Goal: Task Accomplishment & Management: Manage account settings

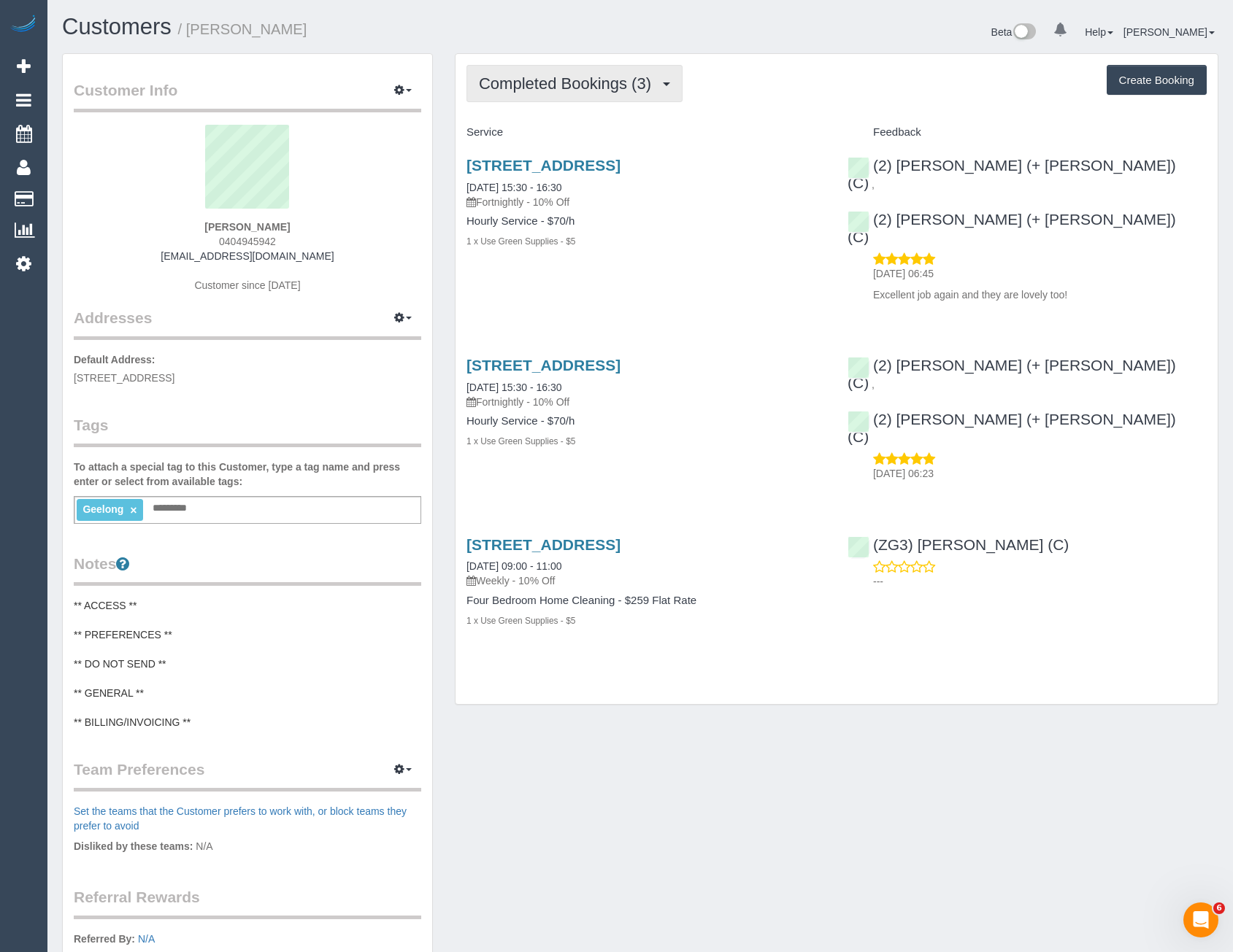
click at [633, 75] on span "Completed Bookings (3)" at bounding box center [568, 83] width 179 height 18
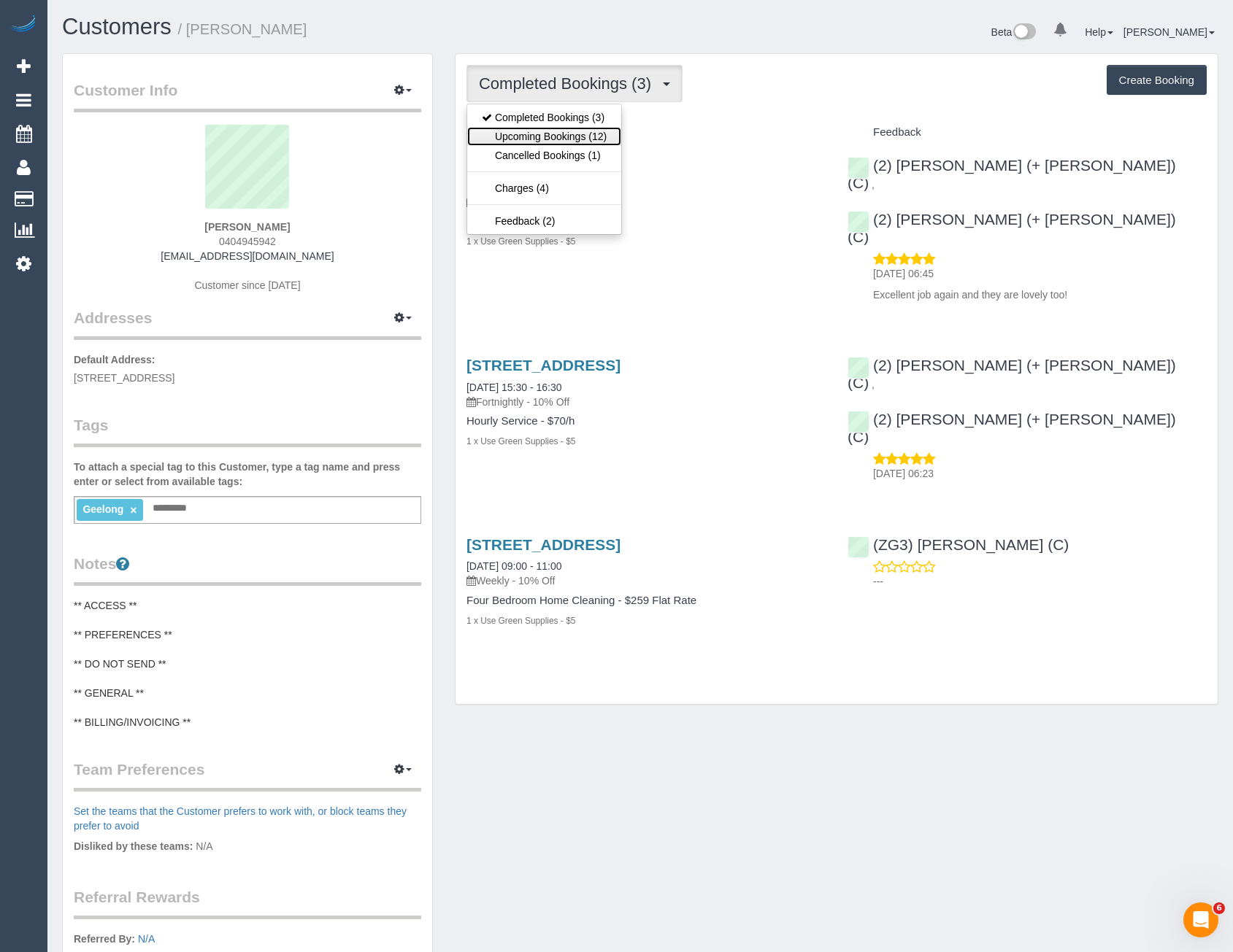
click at [595, 134] on link "Upcoming Bookings (12)" at bounding box center [544, 136] width 154 height 19
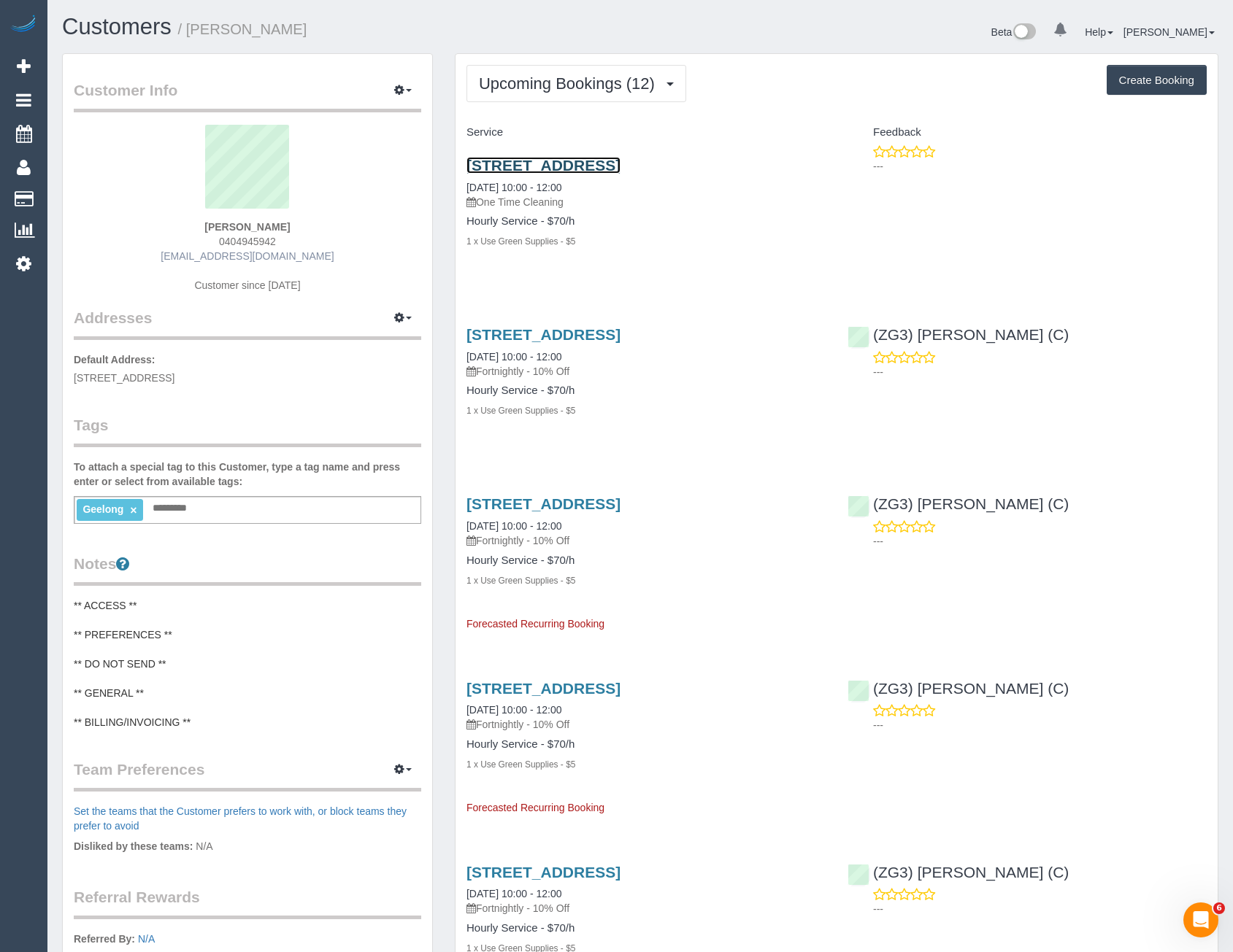
drag, startPoint x: 666, startPoint y: 169, endPoint x: 252, endPoint y: 257, distance: 423.2
click at [621, 169] on link "8 Cumulus Avenue, Highton, VIC 3216" at bounding box center [543, 165] width 154 height 17
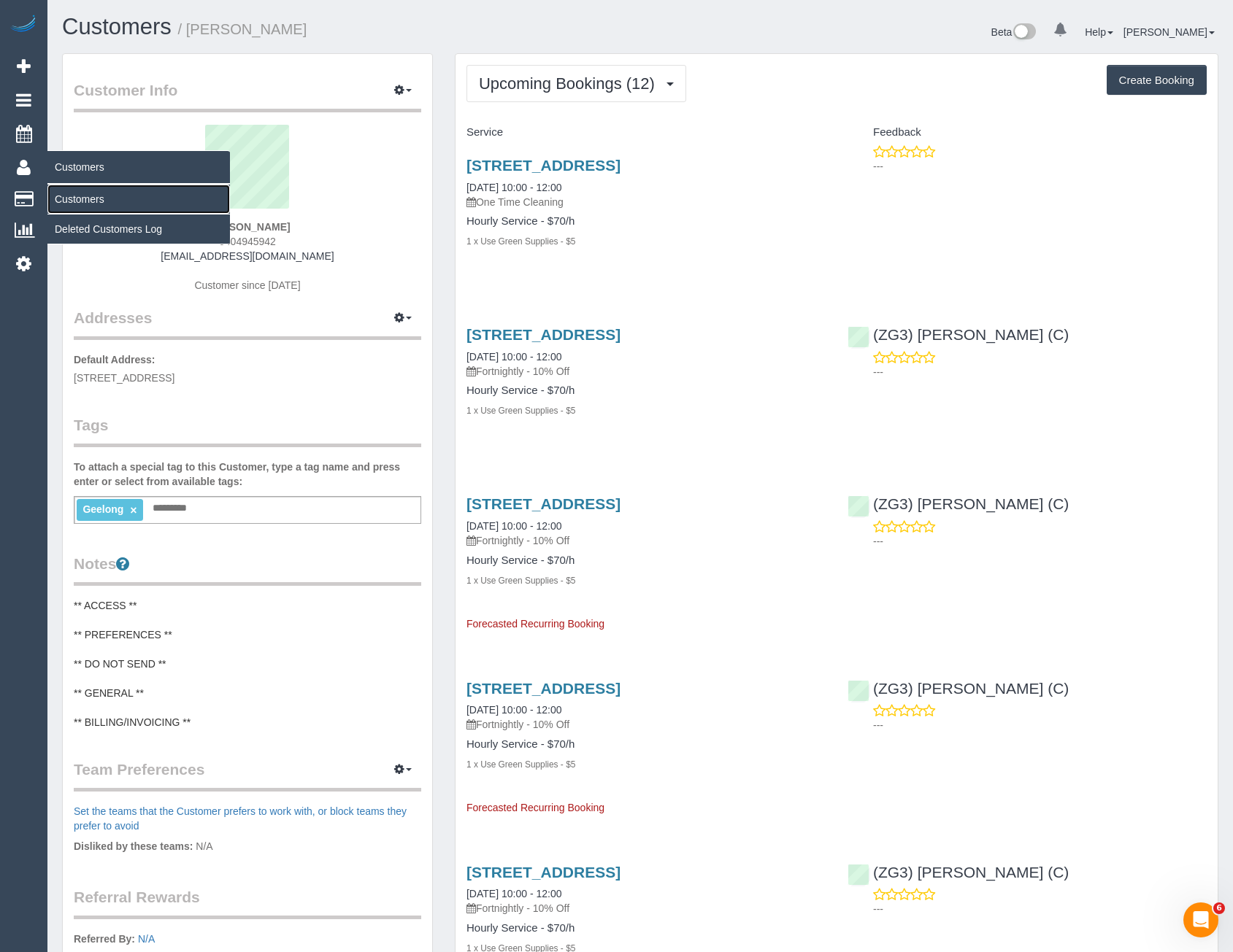
click at [79, 202] on link "Customers" at bounding box center [138, 199] width 182 height 29
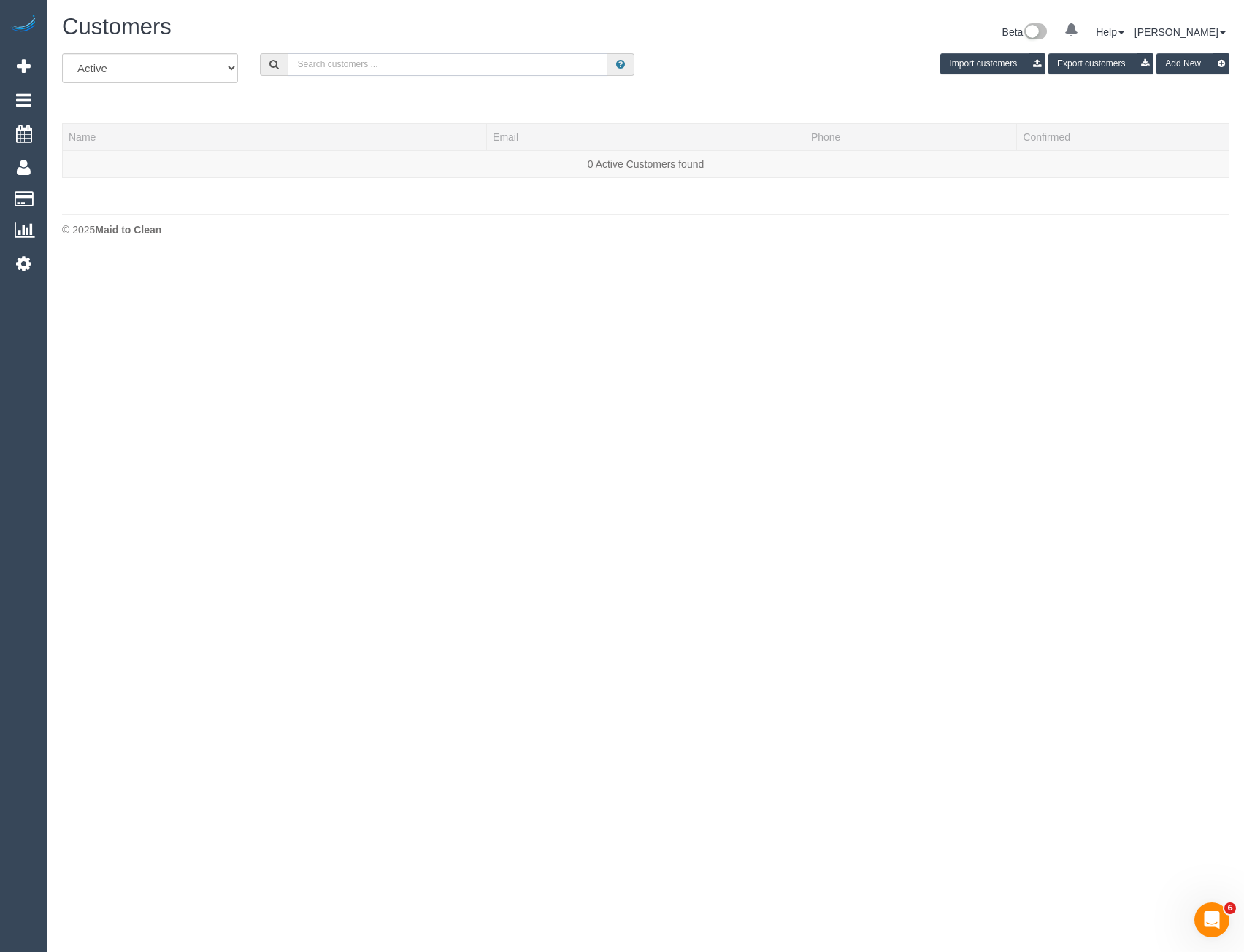
click at [317, 68] on input "text" at bounding box center [447, 65] width 320 height 23
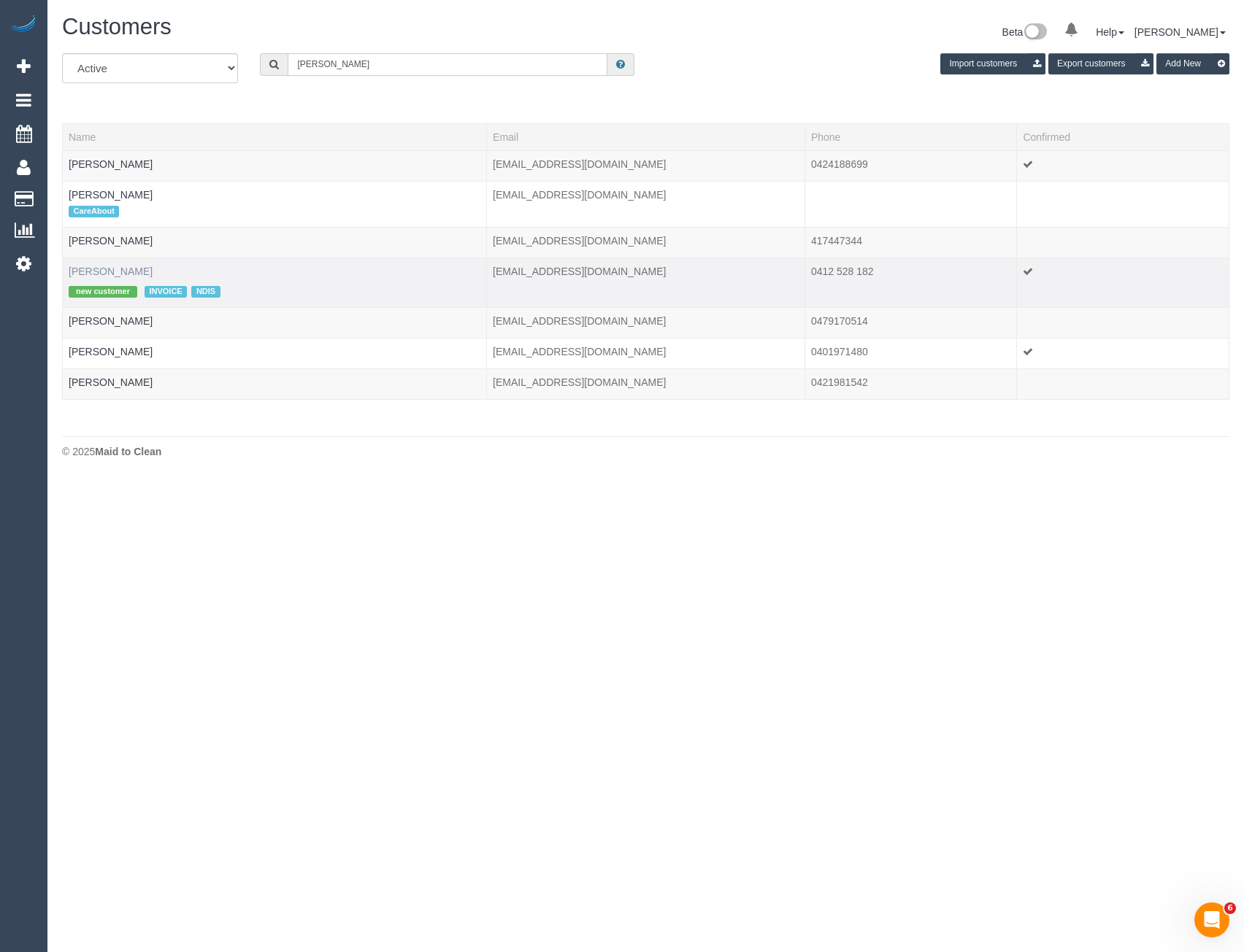
type input "[PERSON_NAME]"
click at [102, 272] on link "Bruno Orsillo" at bounding box center [110, 272] width 84 height 12
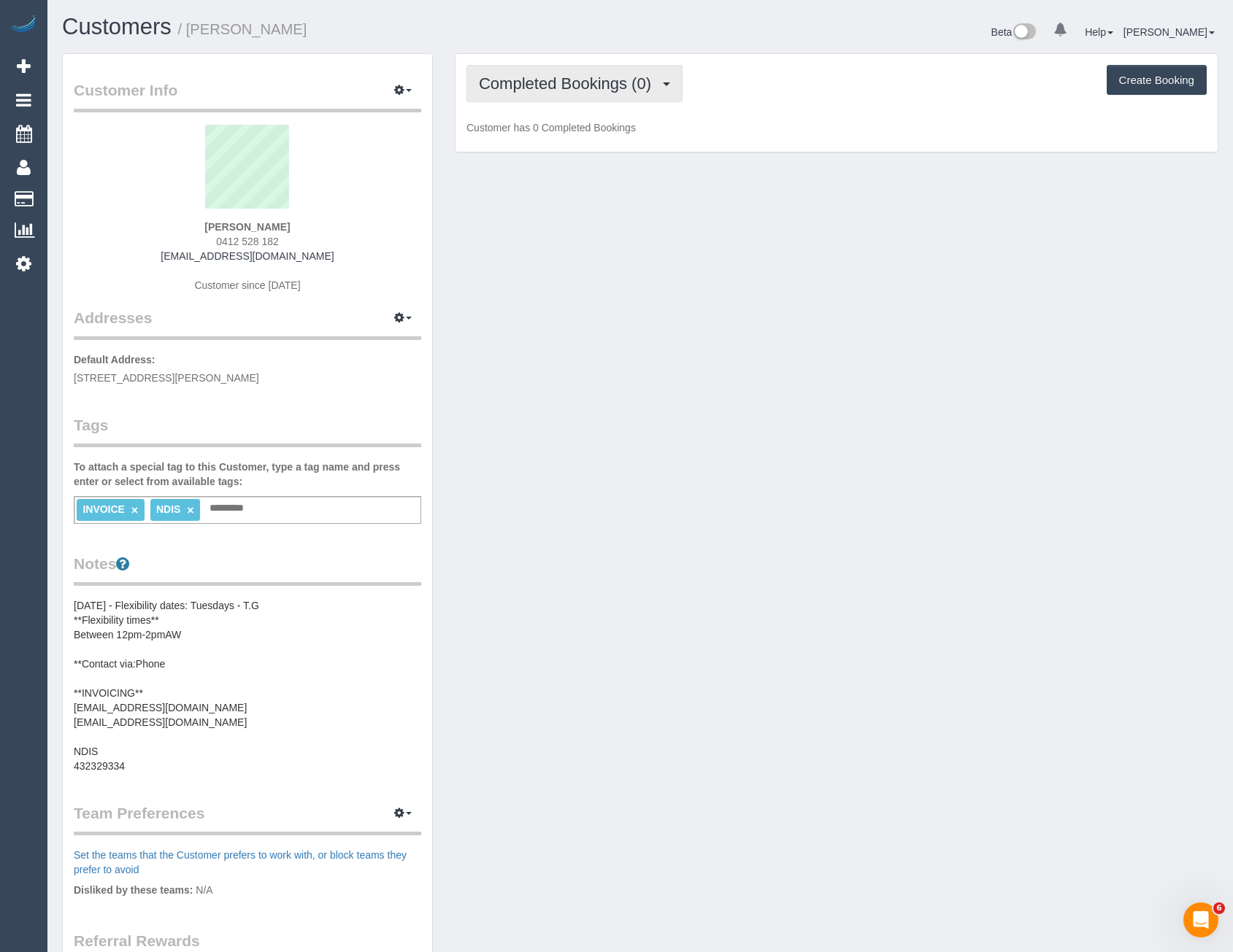
click at [513, 80] on span "Completed Bookings (0)" at bounding box center [568, 83] width 179 height 18
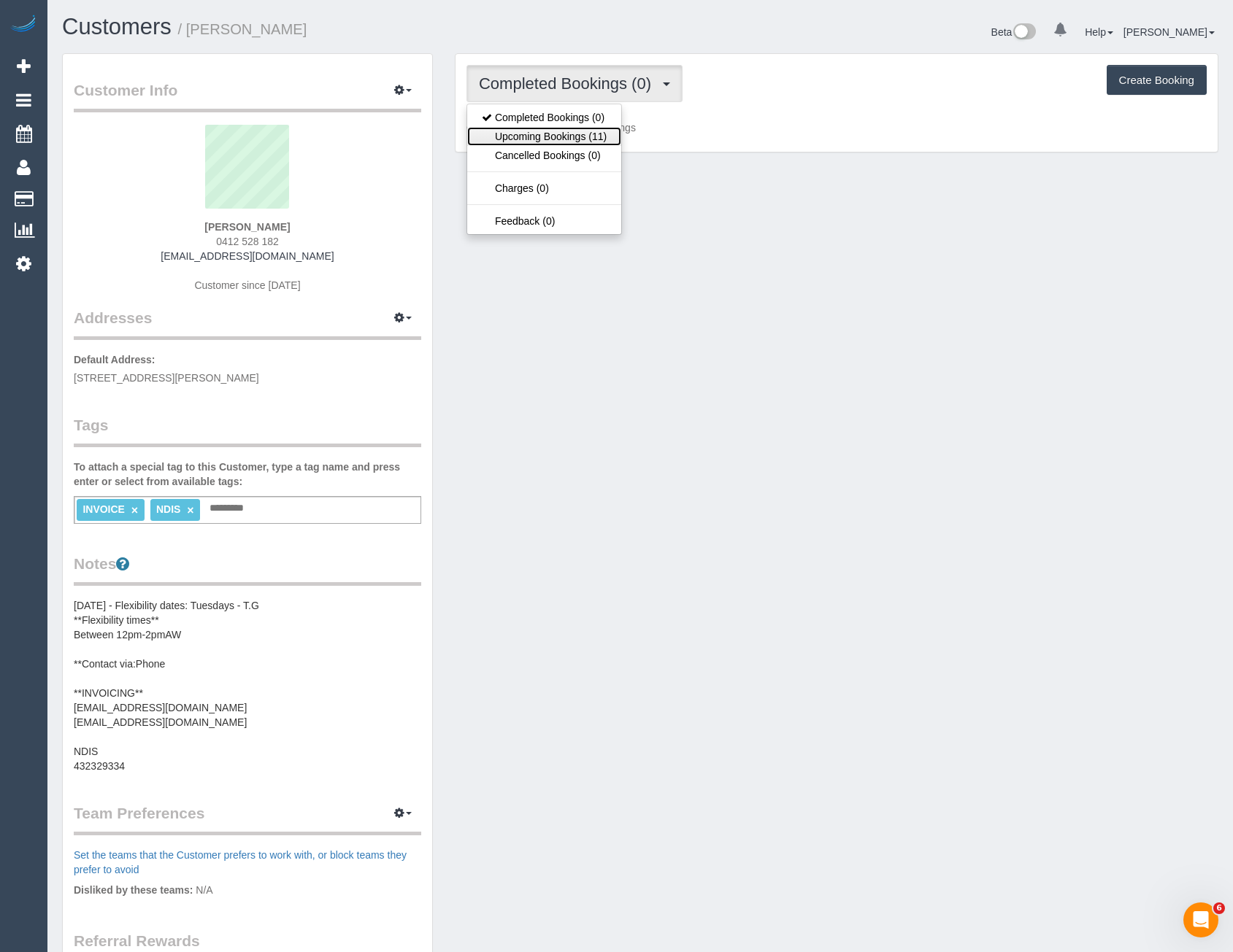
click at [522, 131] on link "Upcoming Bookings (11)" at bounding box center [544, 136] width 154 height 19
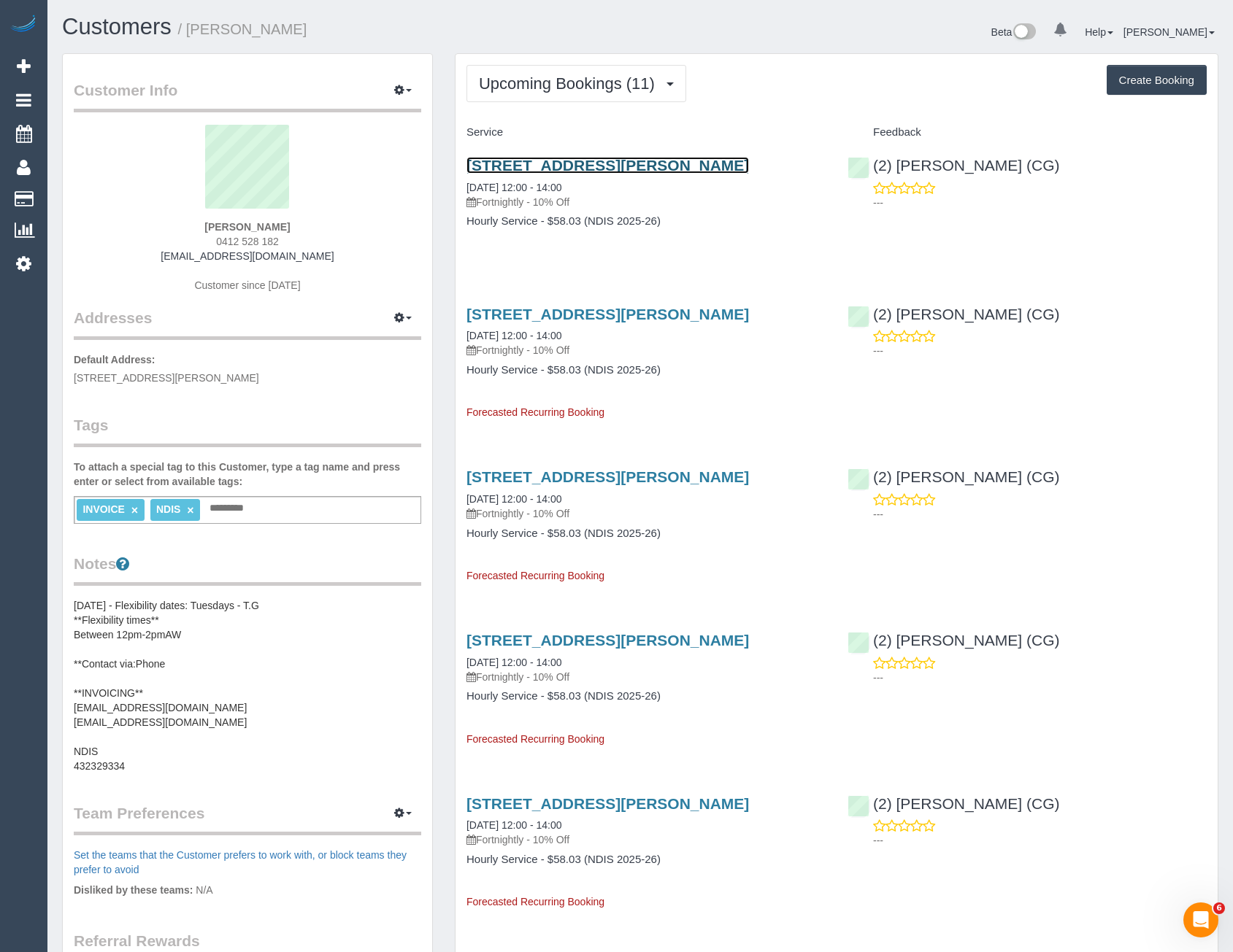
click at [609, 168] on link "19 Veronica Cres,, Mill Park, VIC 3082" at bounding box center [608, 165] width 282 height 17
click at [571, 86] on span "Upcoming Bookings (11)" at bounding box center [570, 83] width 183 height 18
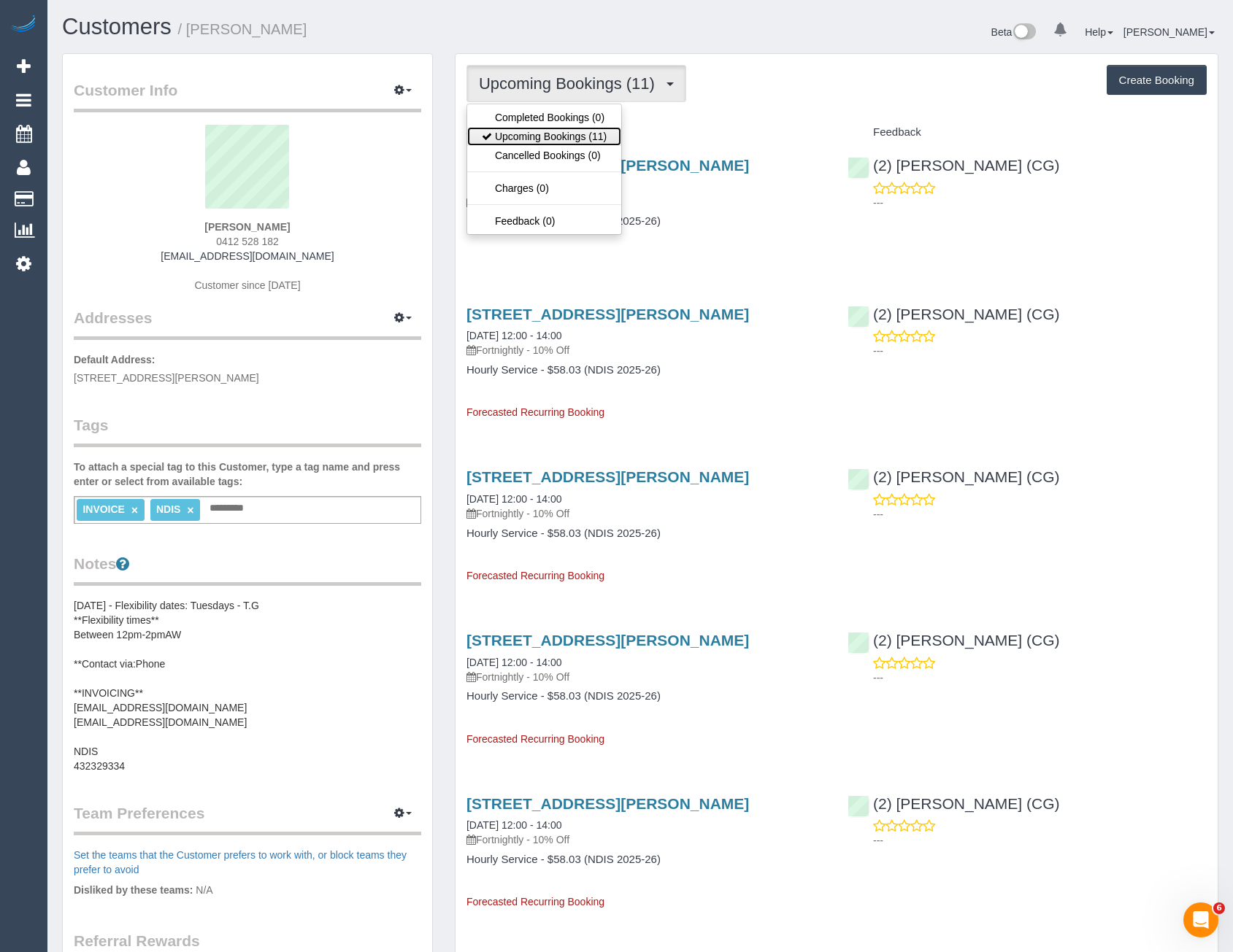
drag, startPoint x: 570, startPoint y: 132, endPoint x: 541, endPoint y: 152, distance: 35.2
click at [570, 132] on link "Upcoming Bookings (11)" at bounding box center [544, 136] width 154 height 19
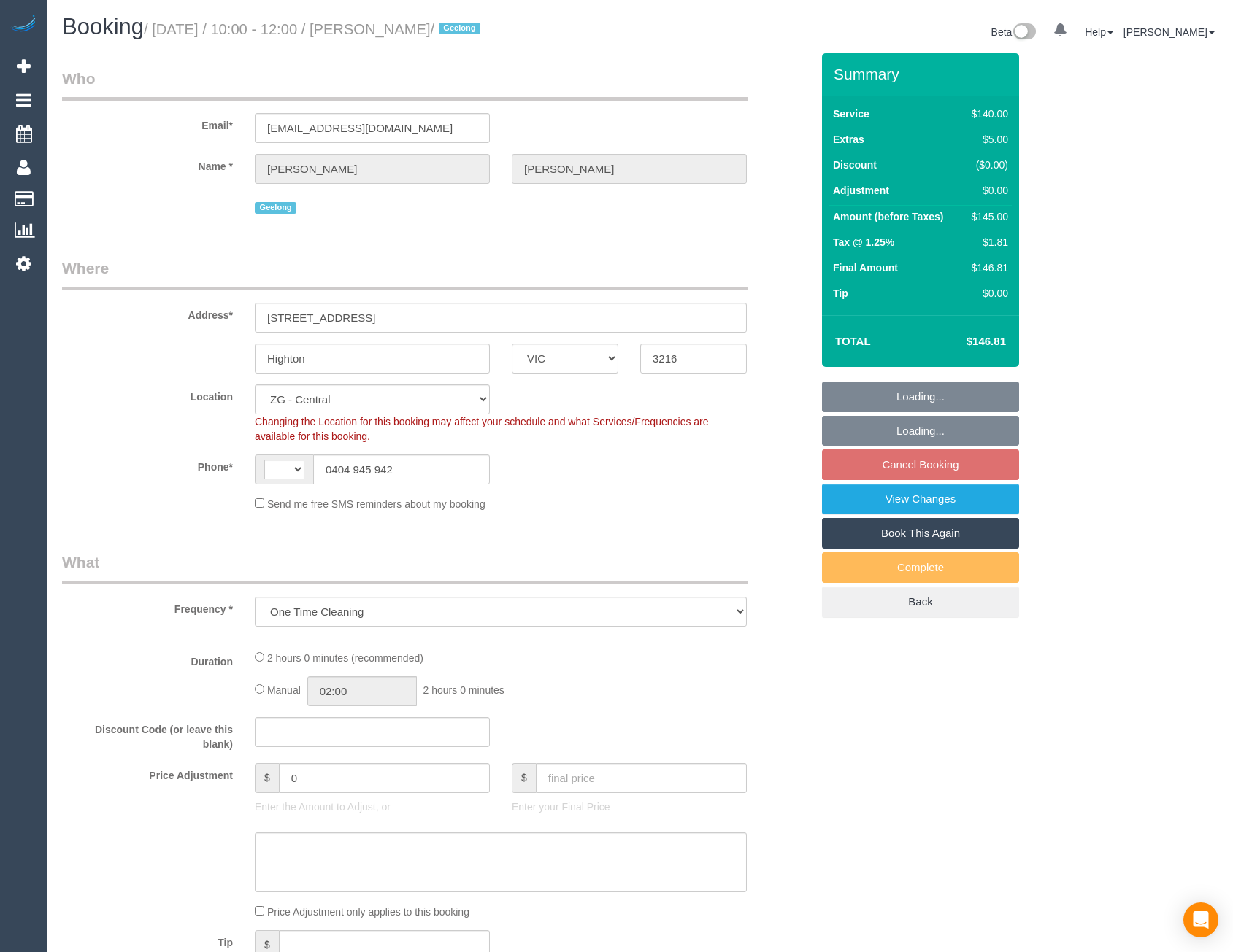
select select "VIC"
select select "object:305"
select select "string:AU"
select select "number:27"
select select "number:14"
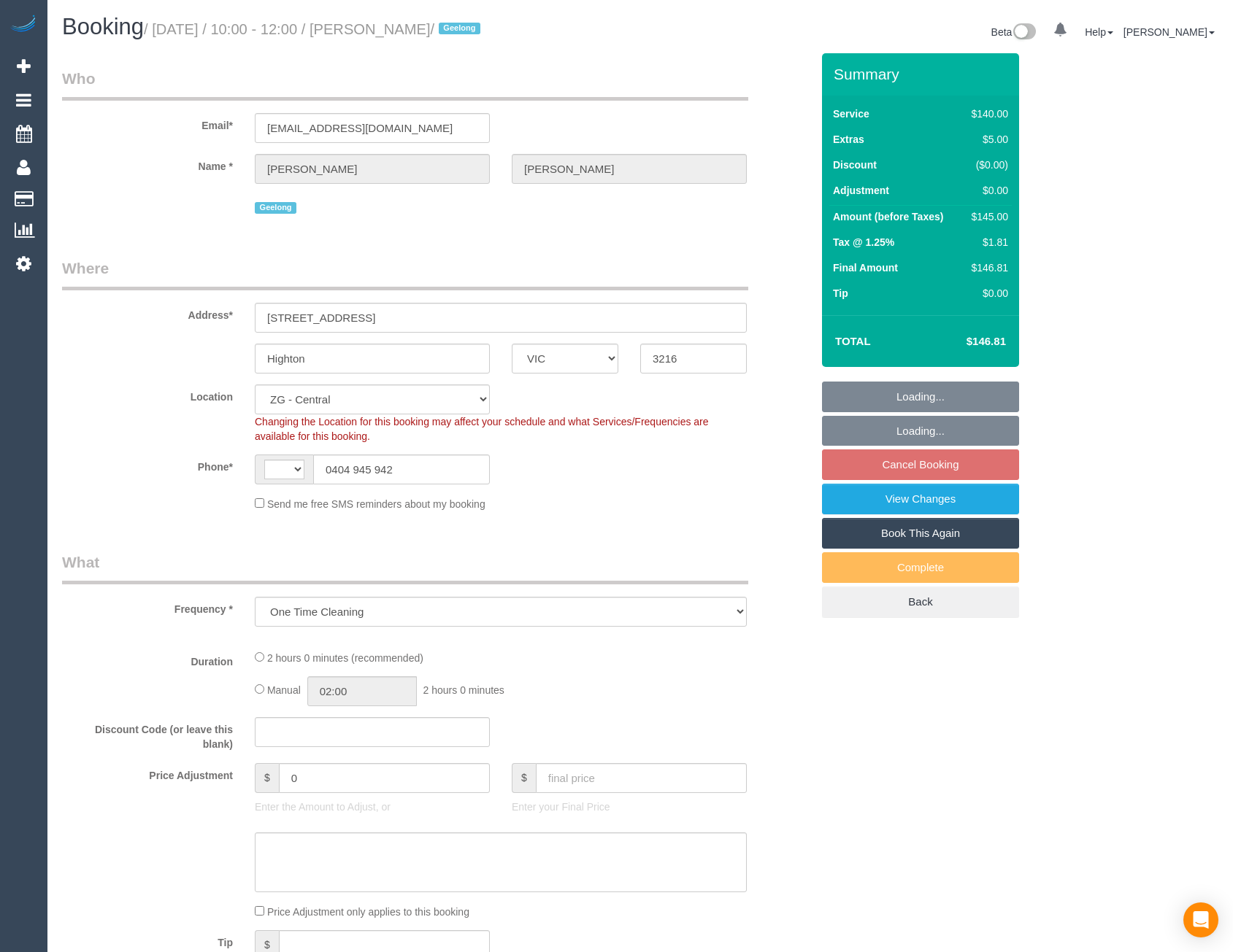
select select "number:19"
select select "number:24"
select select "number:33"
select select "number:12"
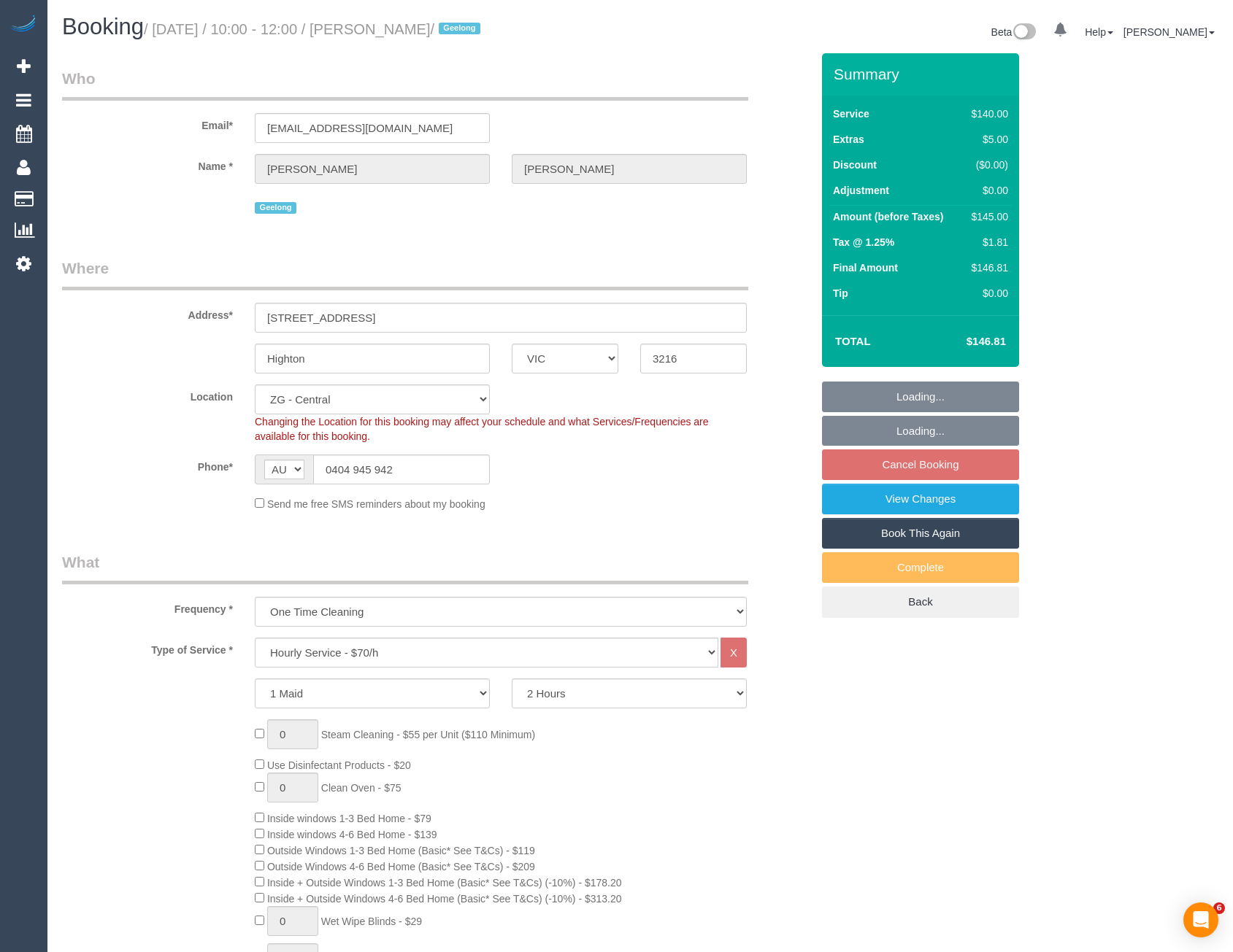
select select "string:stripe-pm_1Rwc0q2GScqysDRVBMhEZk2T"
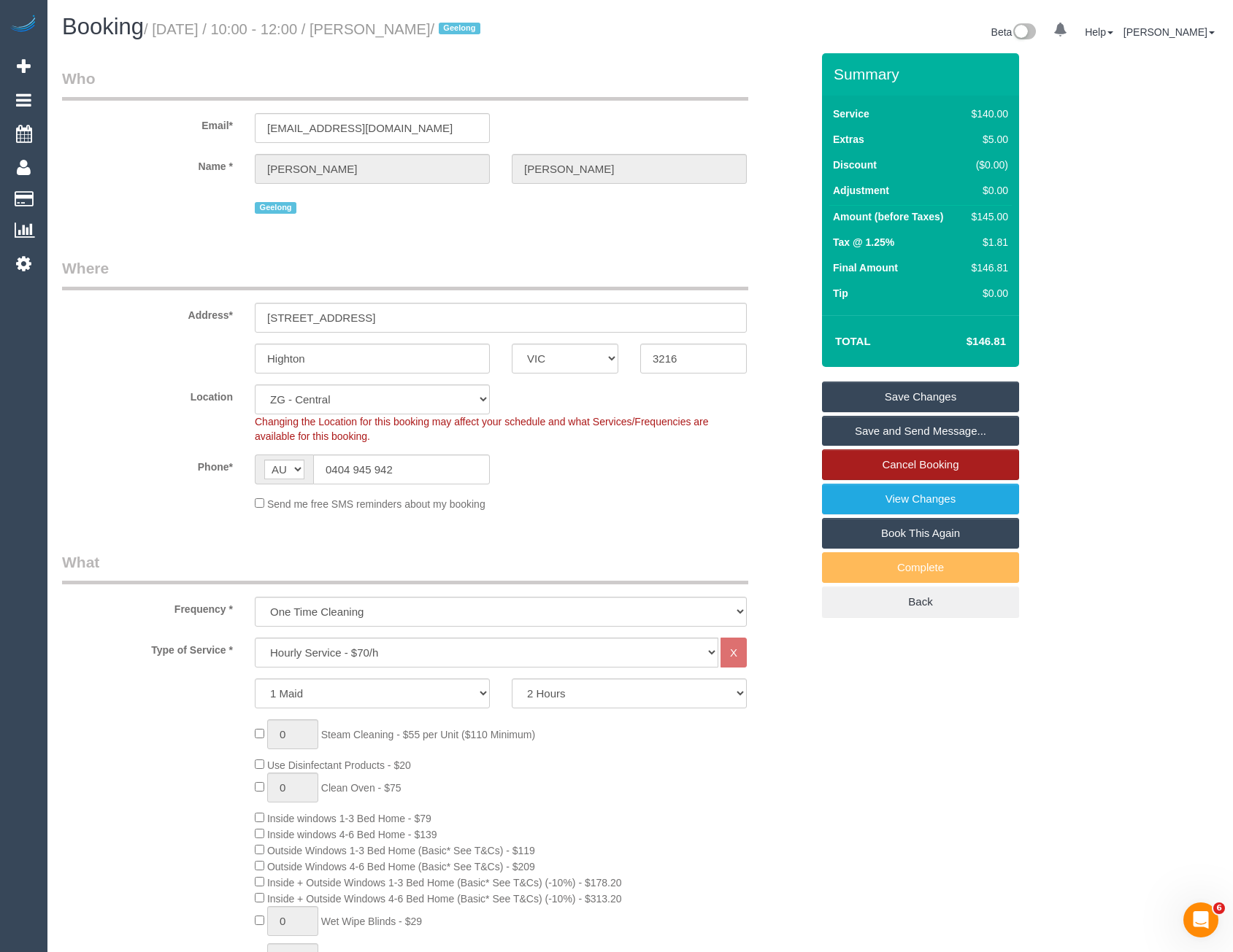
click at [927, 464] on link "Cancel Booking" at bounding box center [920, 464] width 197 height 31
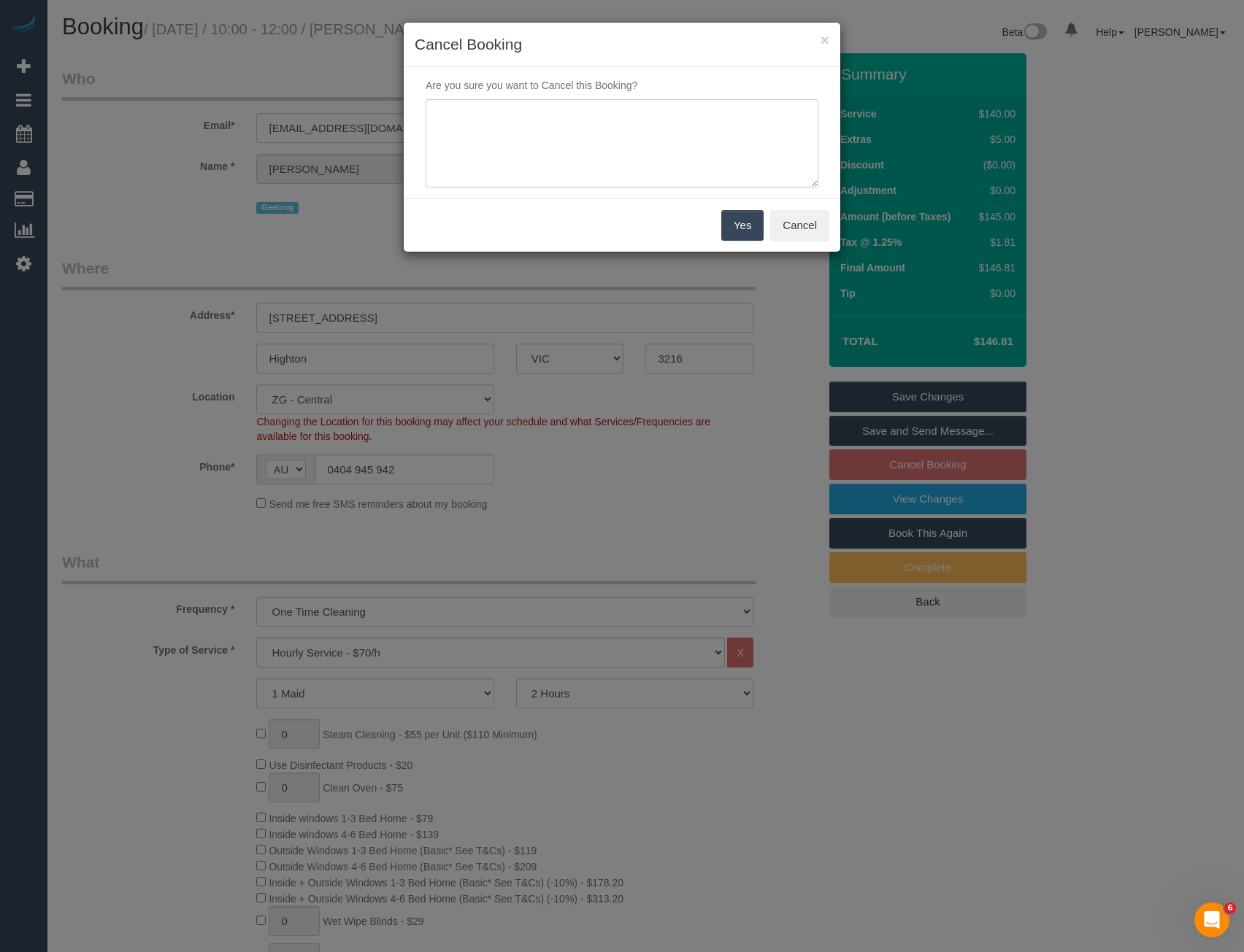
click at [518, 140] on textarea at bounding box center [621, 143] width 392 height 89
type textarea "Staying with reg day 23/10"
click at [735, 230] on button "Yes" at bounding box center [742, 225] width 42 height 31
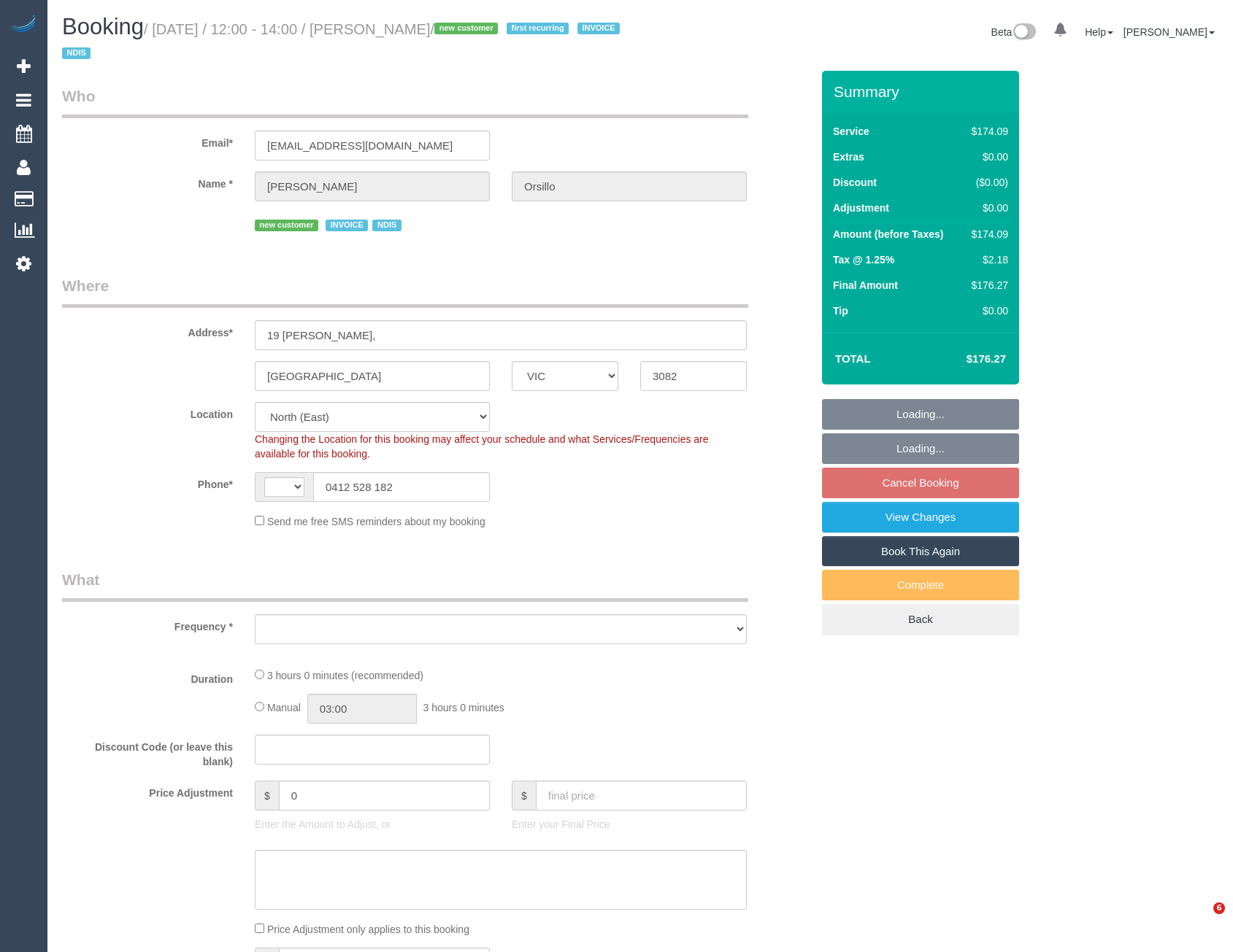
select select "VIC"
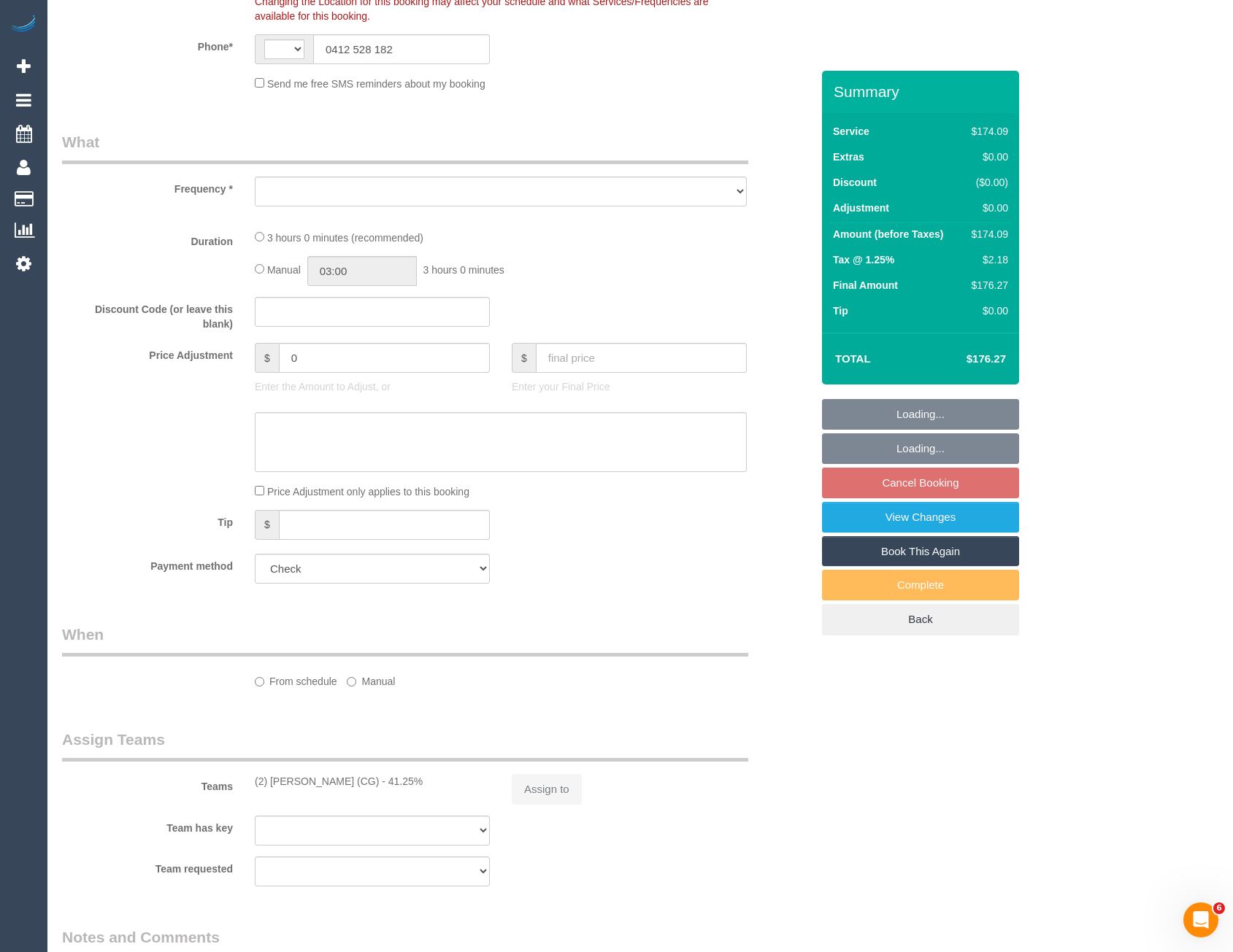
select select "string:AU"
select select "object:718"
select select "number:28"
select select "number:14"
select select "number:19"
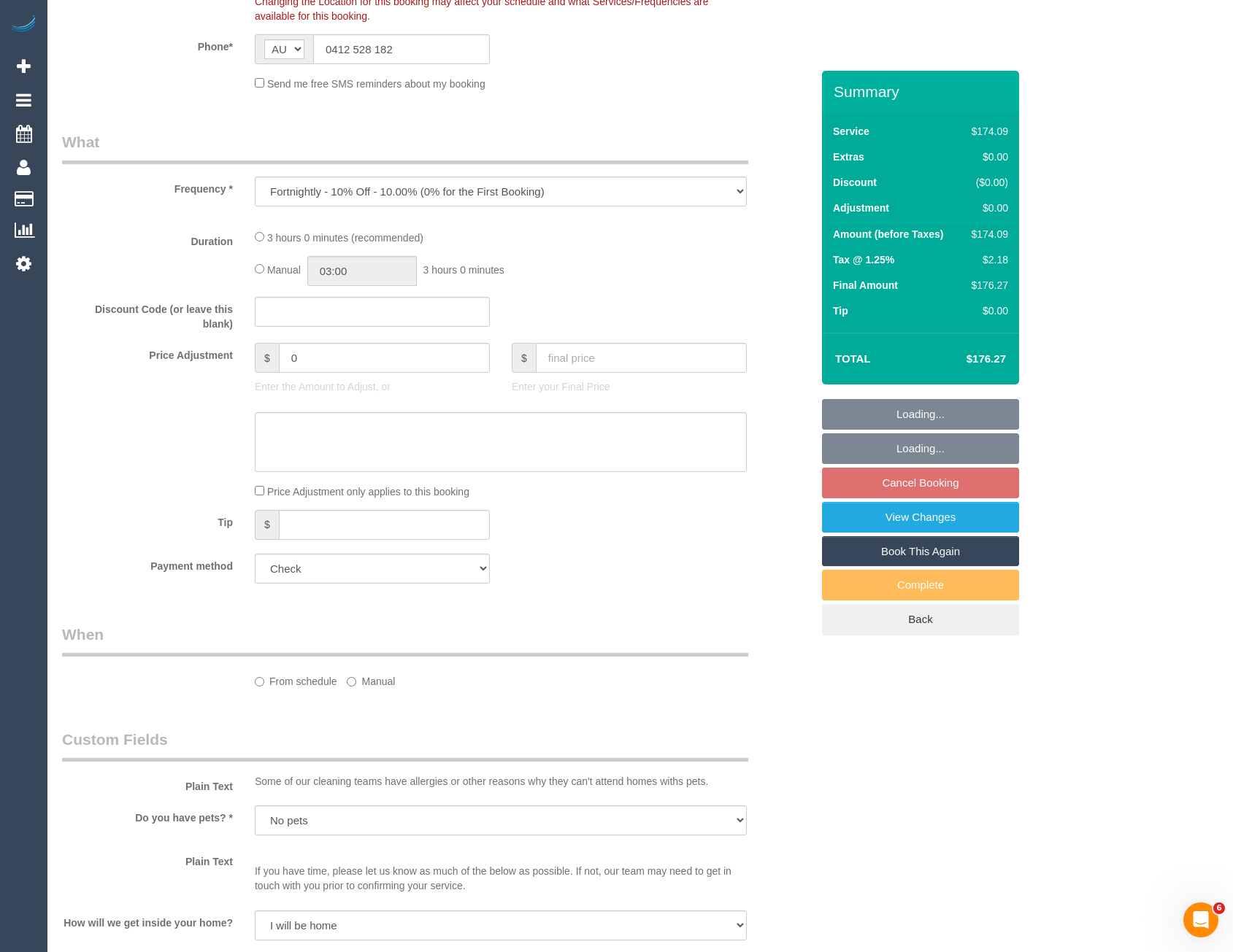
scroll to position [631, 0]
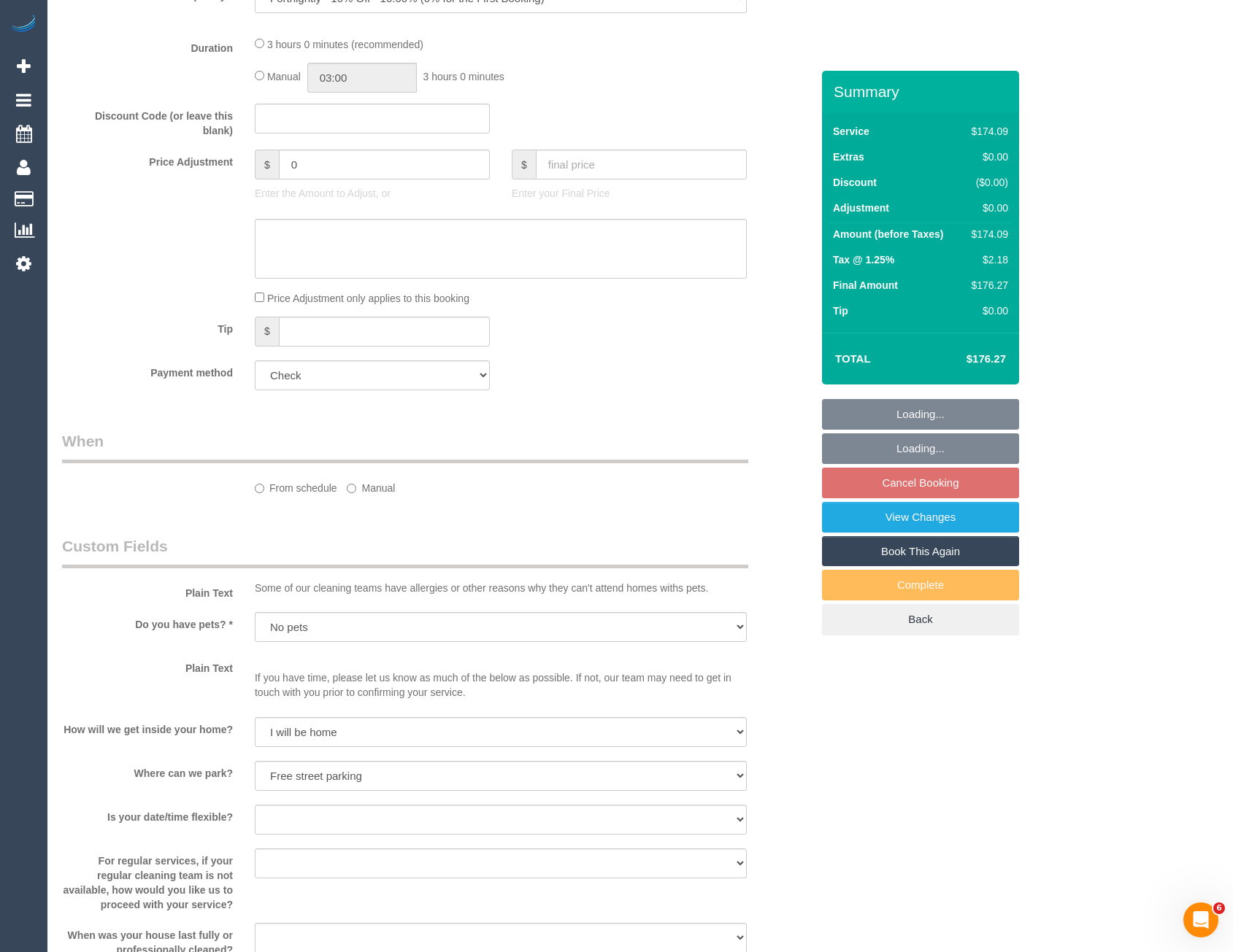
select select "object:723"
select select "180"
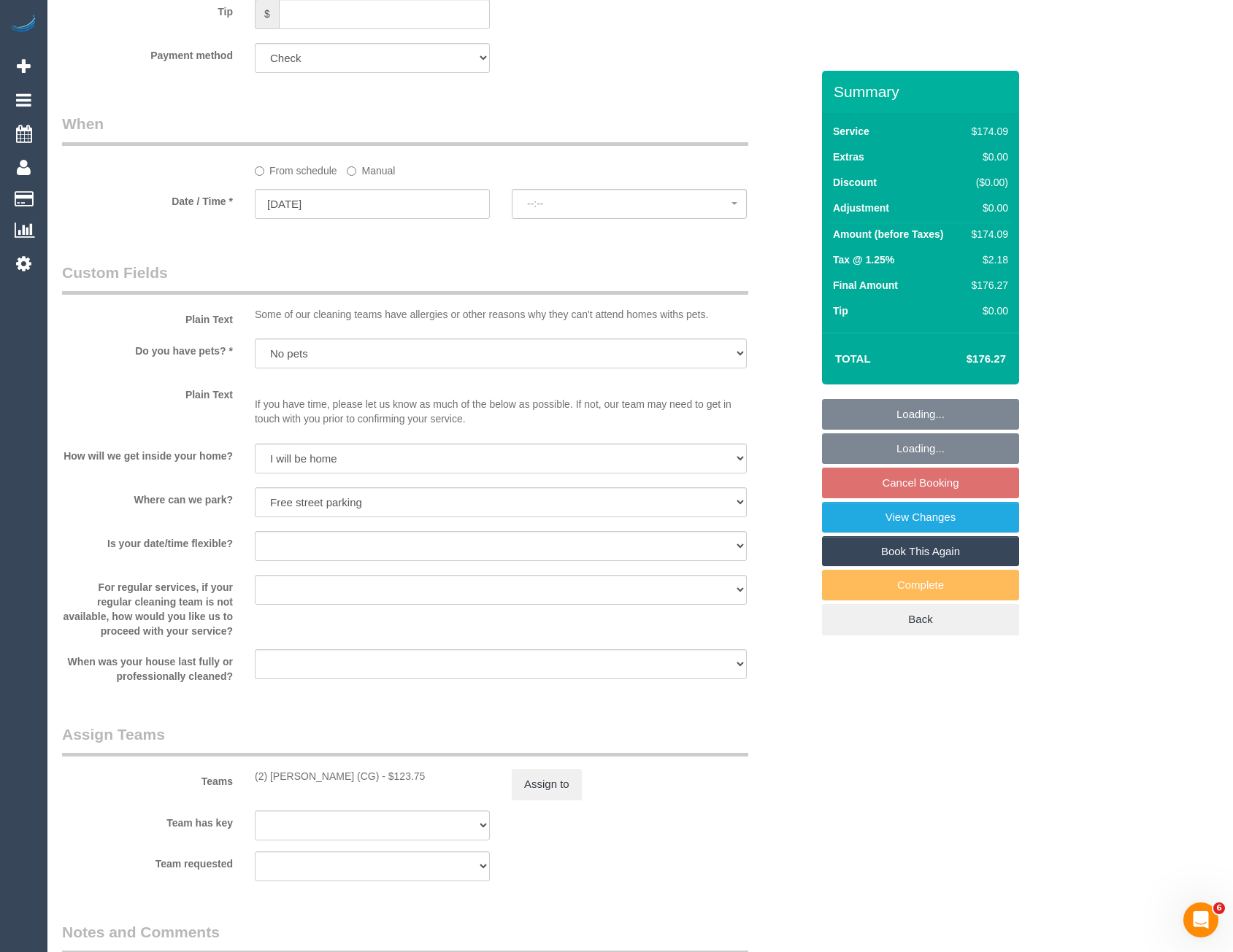
select select "spot4"
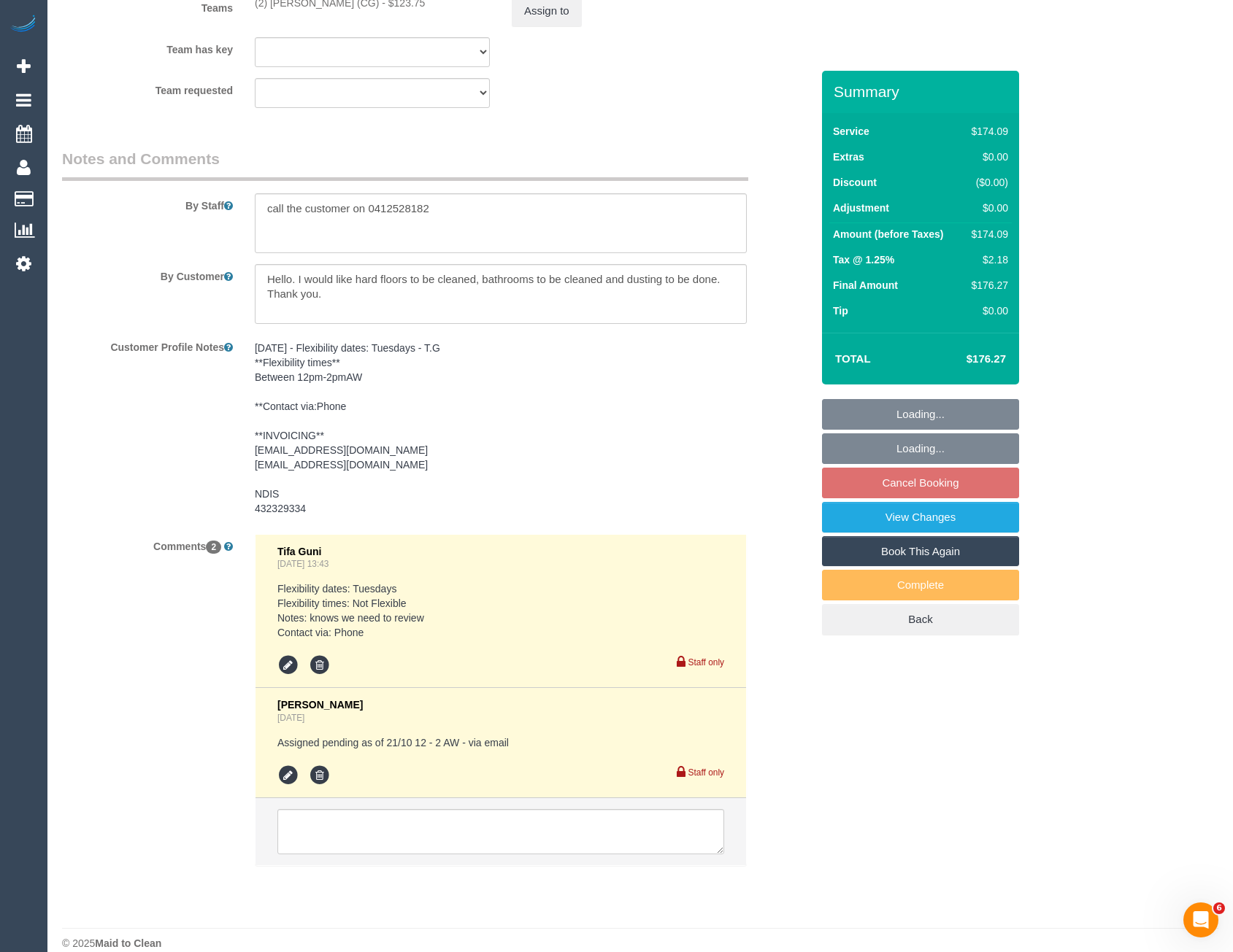
scroll to position [1854, 0]
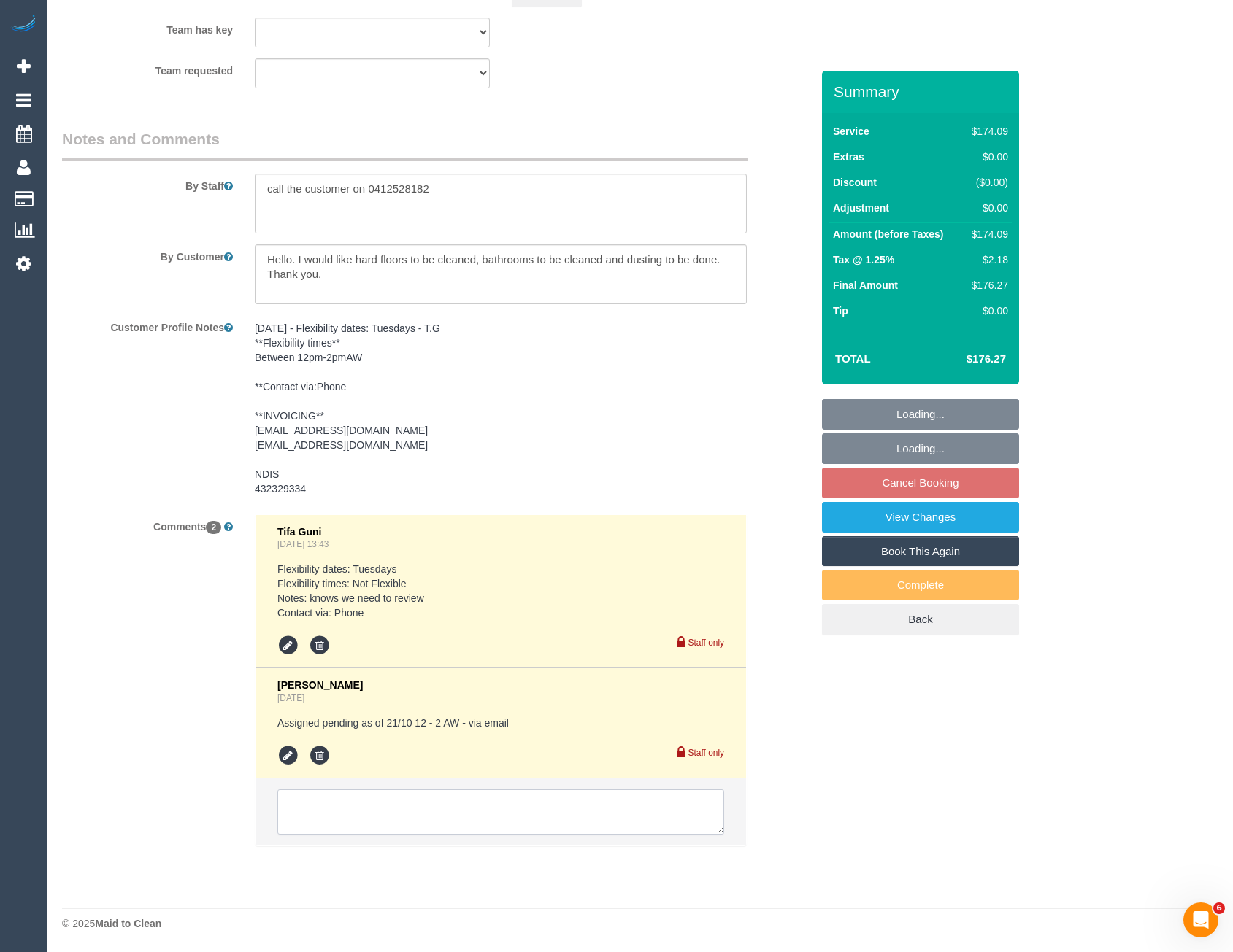
click at [424, 812] on textarea at bounding box center [501, 812] width 447 height 45
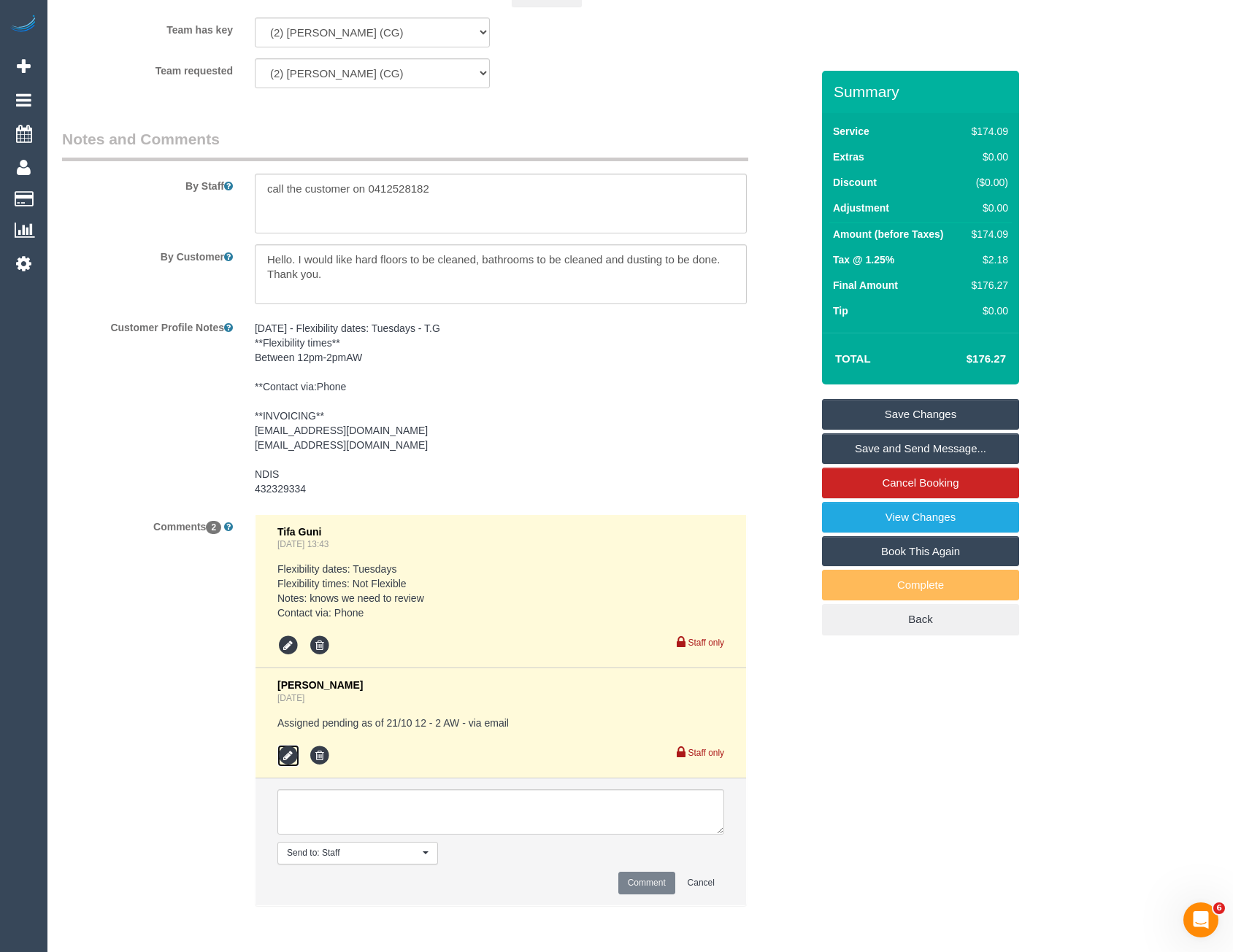
click at [287, 749] on icon at bounding box center [288, 755] width 22 height 22
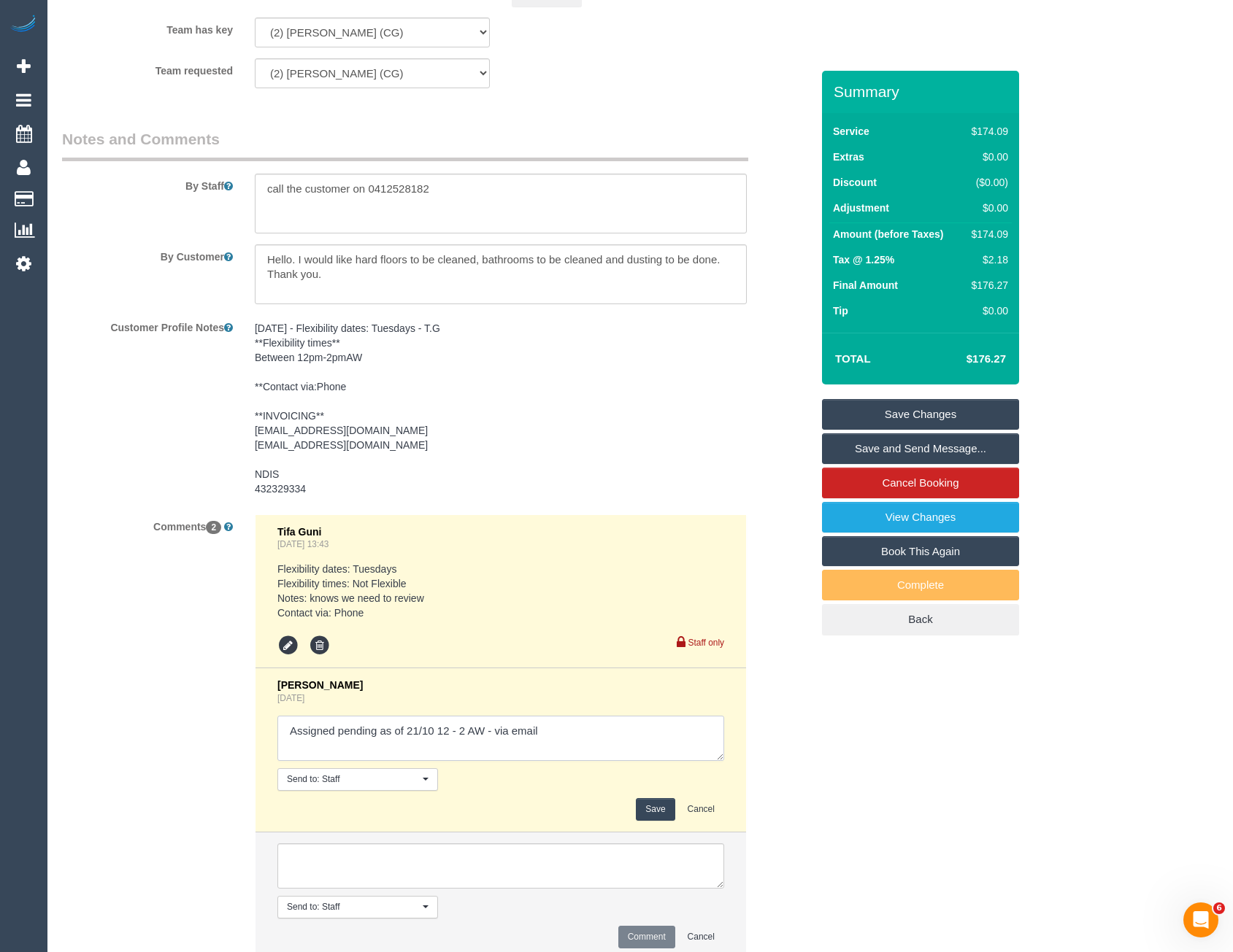
click at [586, 732] on textarea at bounding box center [501, 738] width 447 height 45
type textarea "Assigned pending as of 21/10 12 - 2 AW - via email // confirmed, but needs 3 - …"
click at [658, 819] on button "Save" at bounding box center [655, 809] width 39 height 23
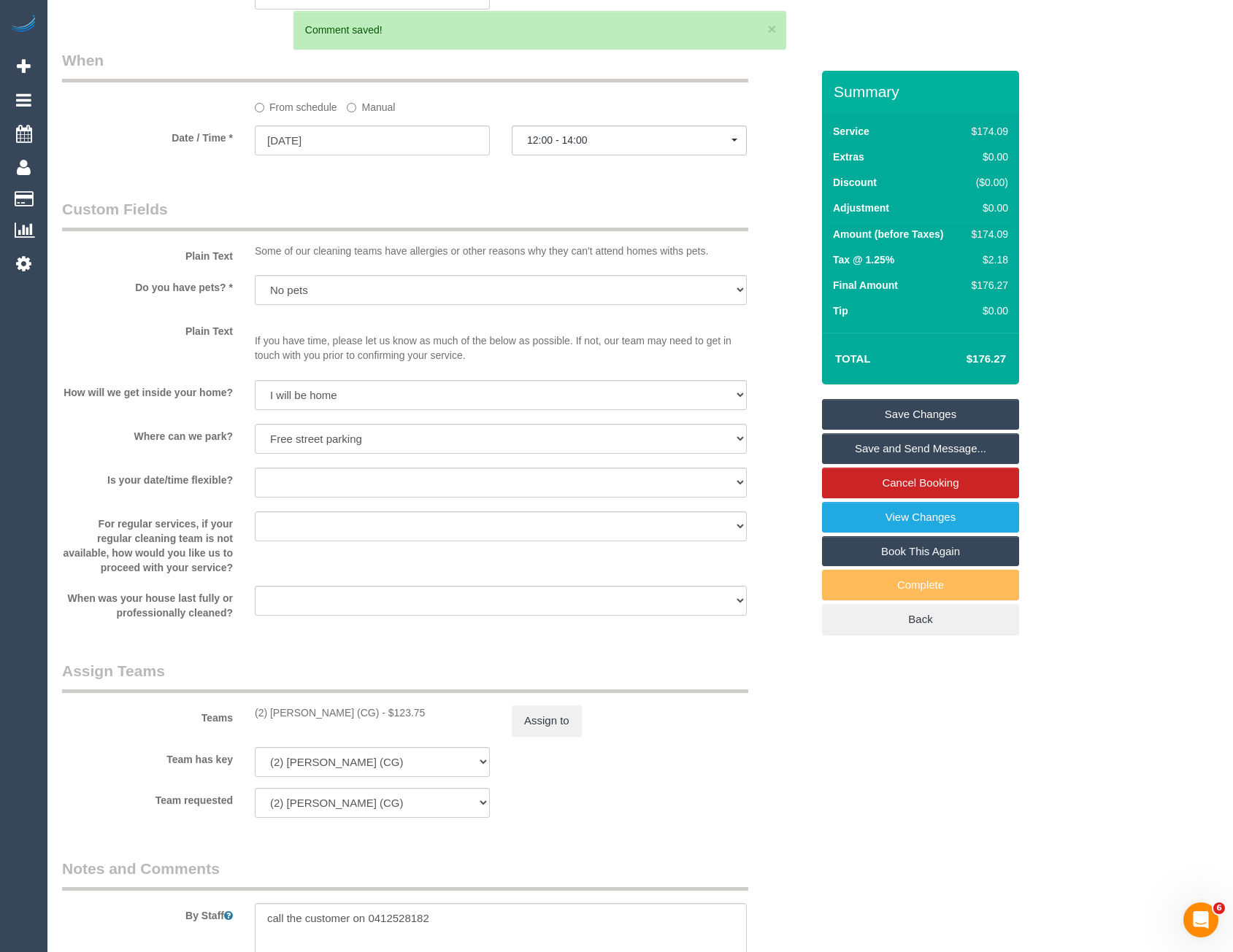
scroll to position [832, 0]
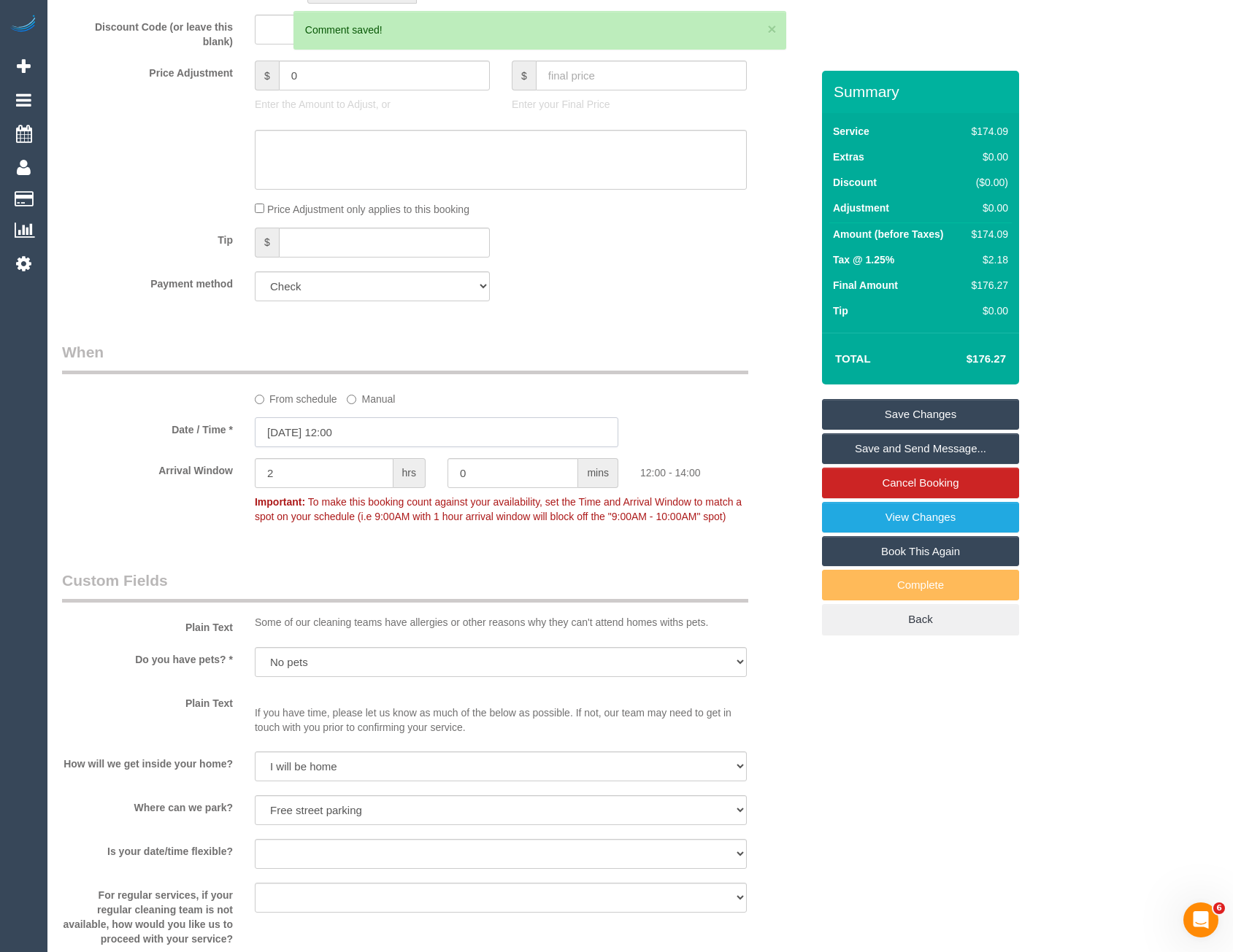
click at [363, 437] on input "[DATE] 12:00" at bounding box center [436, 432] width 363 height 30
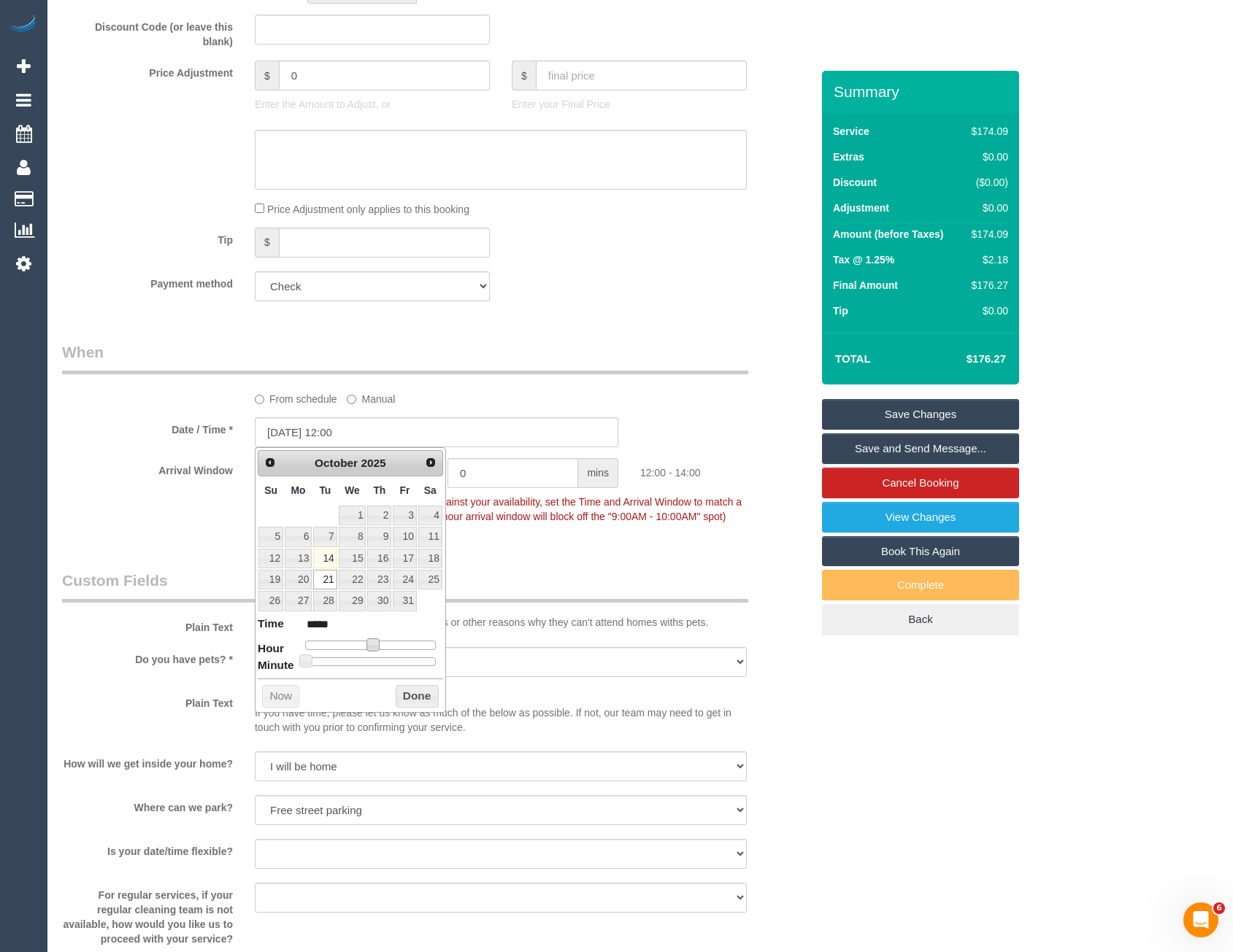
type input "[DATE] 14:00"
type input "*****"
type input "[DATE] 15:00"
type input "*****"
type input "[DATE] 16:00"
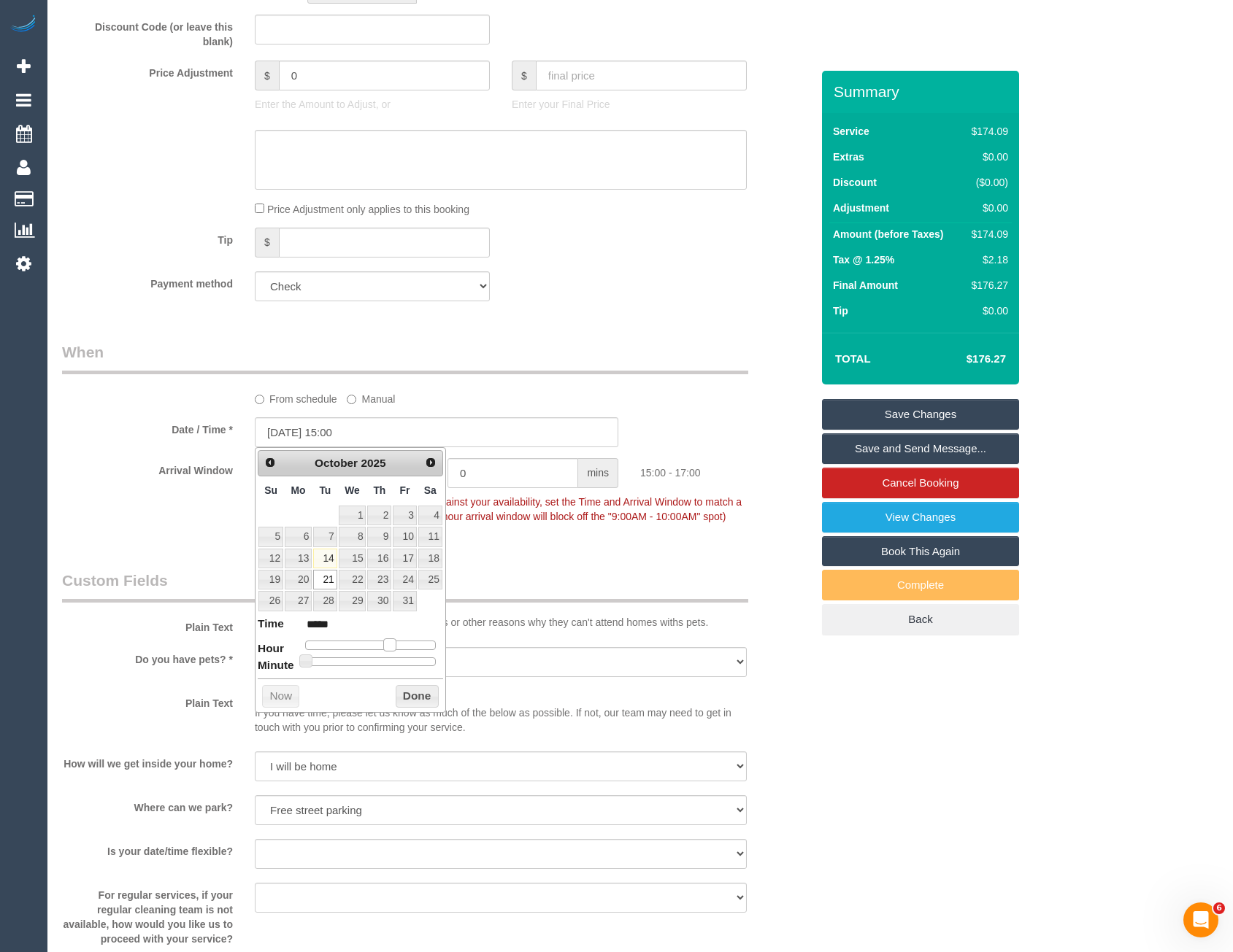
type input "*****"
type input "[DATE] 17:00"
type input "*****"
type input "[DATE] 16:00"
type input "*****"
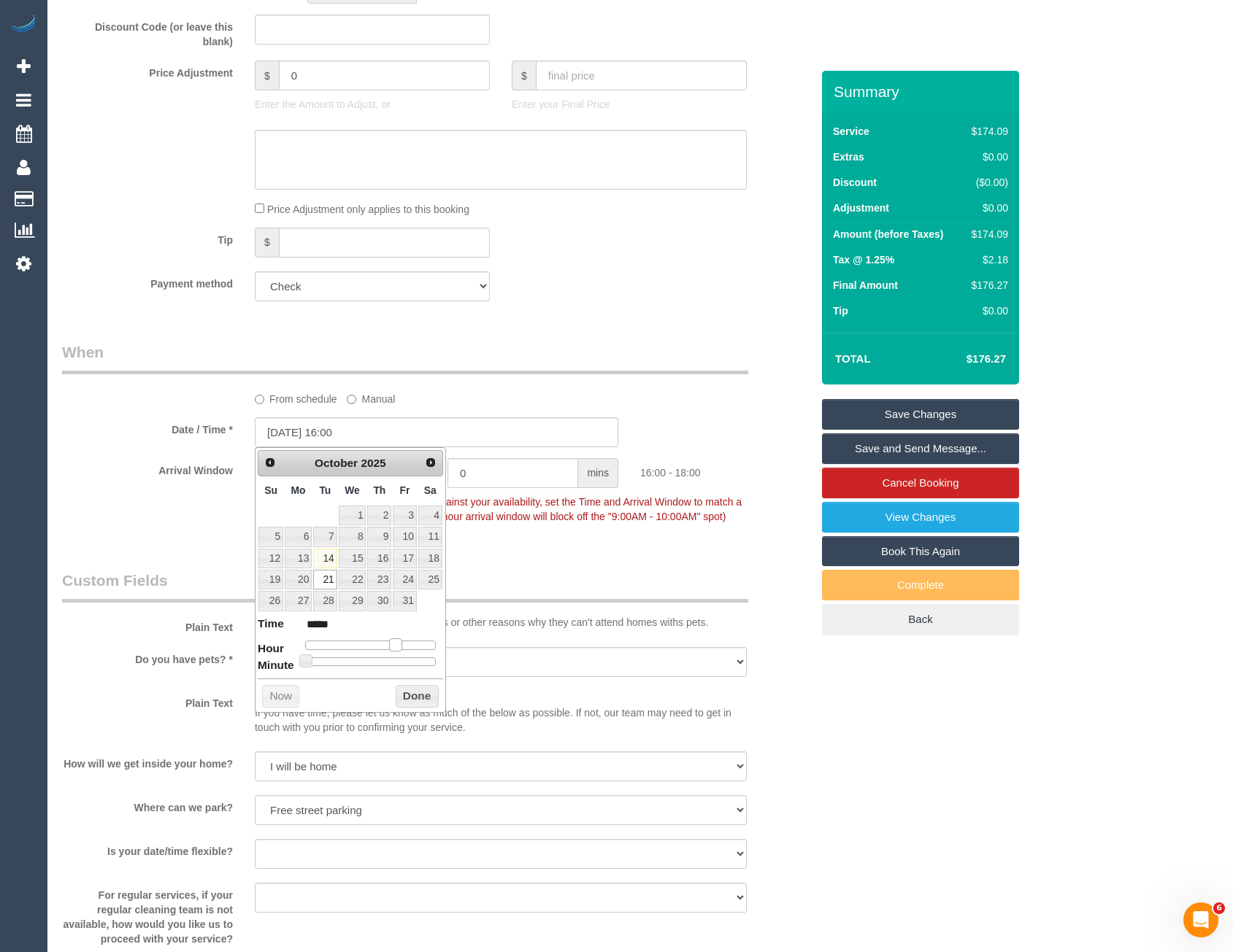
type input "[DATE] 15:00"
type input "*****"
drag, startPoint x: 375, startPoint y: 646, endPoint x: 392, endPoint y: 646, distance: 17.0
click at [392, 646] on span at bounding box center [390, 645] width 14 height 14
click at [418, 695] on button "Done" at bounding box center [417, 696] width 43 height 23
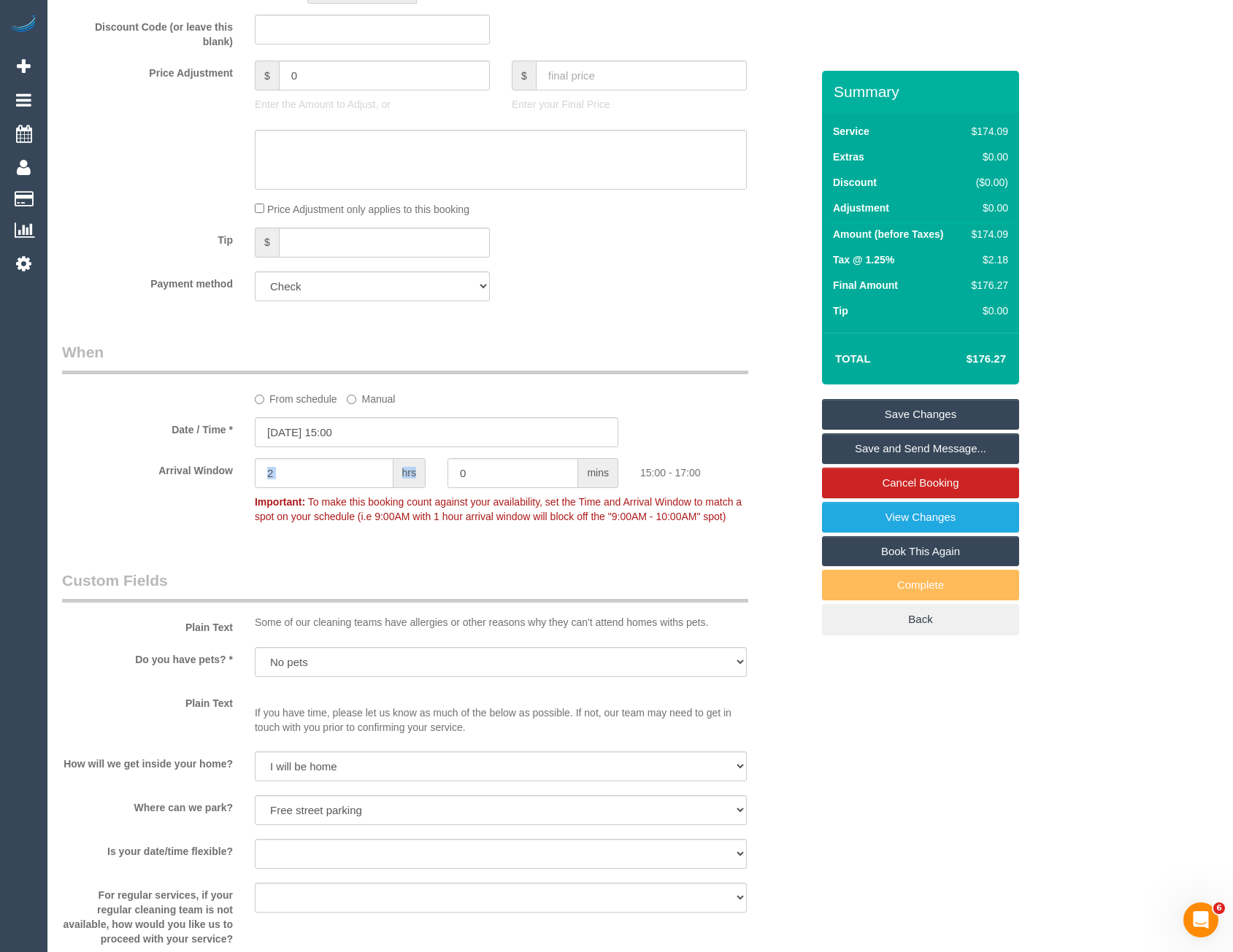
drag, startPoint x: 307, startPoint y: 488, endPoint x: 250, endPoint y: 477, distance: 58.1
click at [245, 477] on div "2 hrs" at bounding box center [340, 475] width 193 height 33
click at [290, 474] on input "2" at bounding box center [323, 473] width 139 height 30
drag, startPoint x: 291, startPoint y: 474, endPoint x: 203, endPoint y: 470, distance: 88.1
click at [211, 473] on div "Arrival Window 2 hrs 0 mins 15:00 - 17:00 Important: To make this booking count…" at bounding box center [436, 494] width 771 height 72
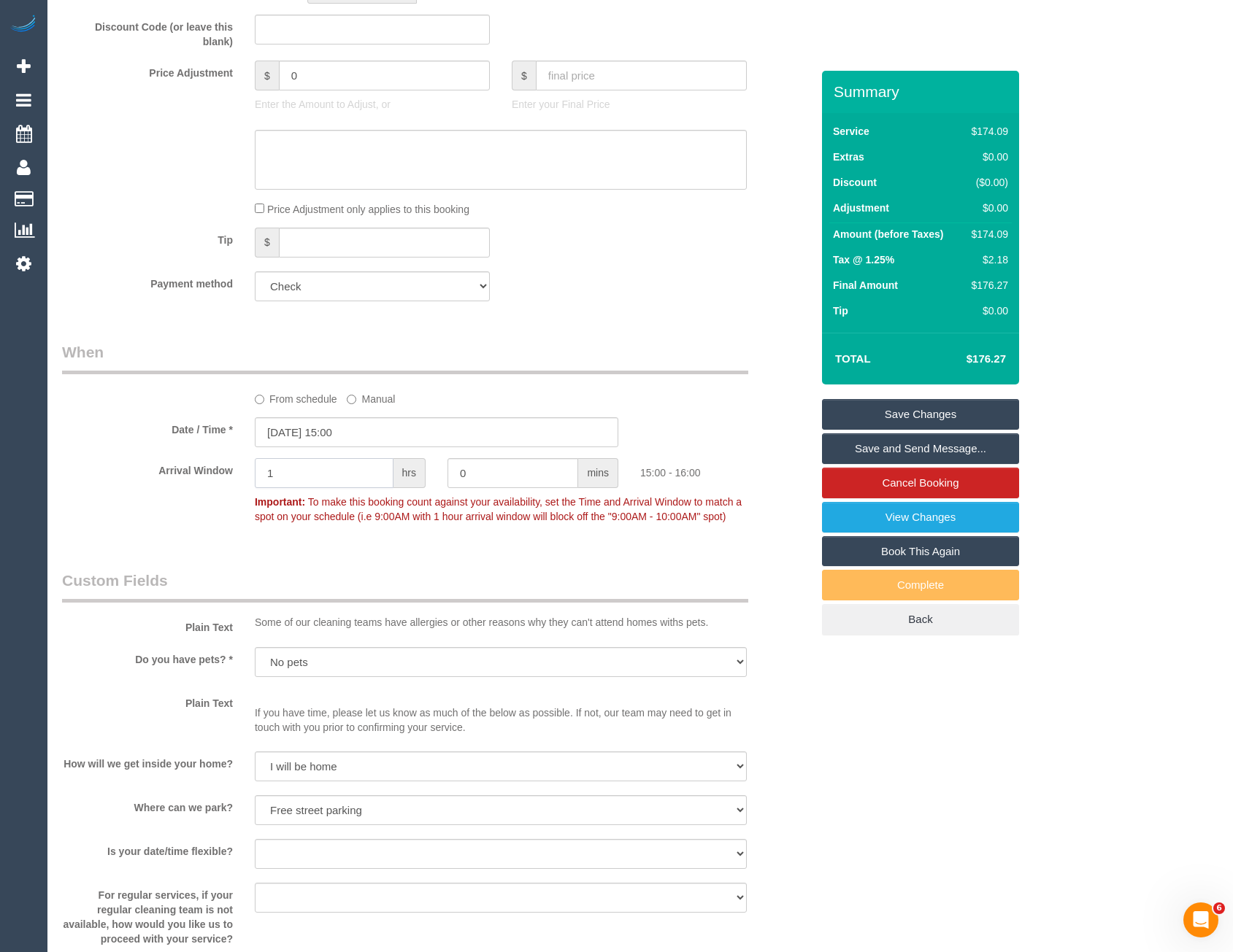
type input "1"
click at [390, 541] on fieldset "When From schedule Manual Date / Time * [DATE] 15:00 Arrival Window 1 hrs 0 min…" at bounding box center [437, 441] width 749 height 200
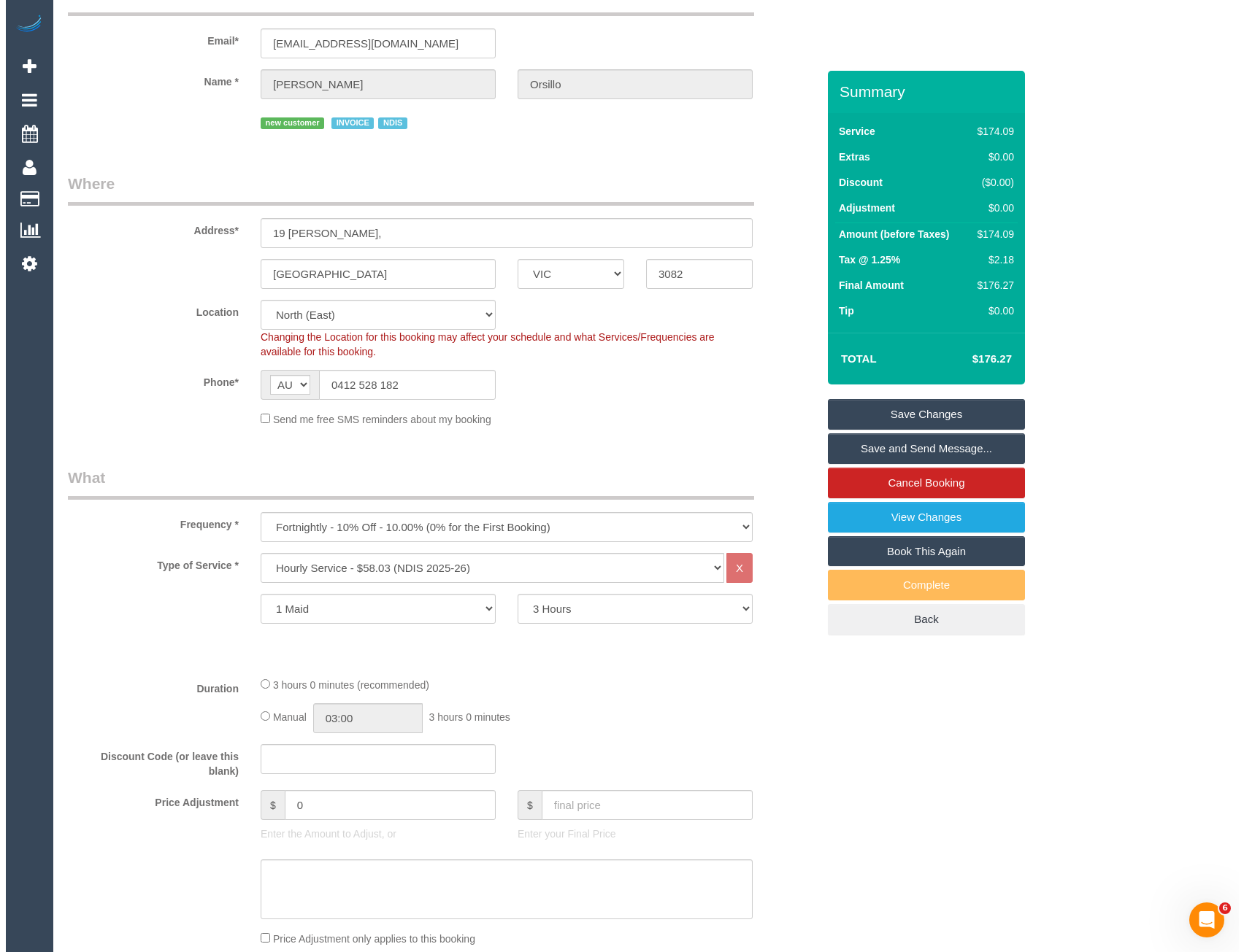
scroll to position [0, 0]
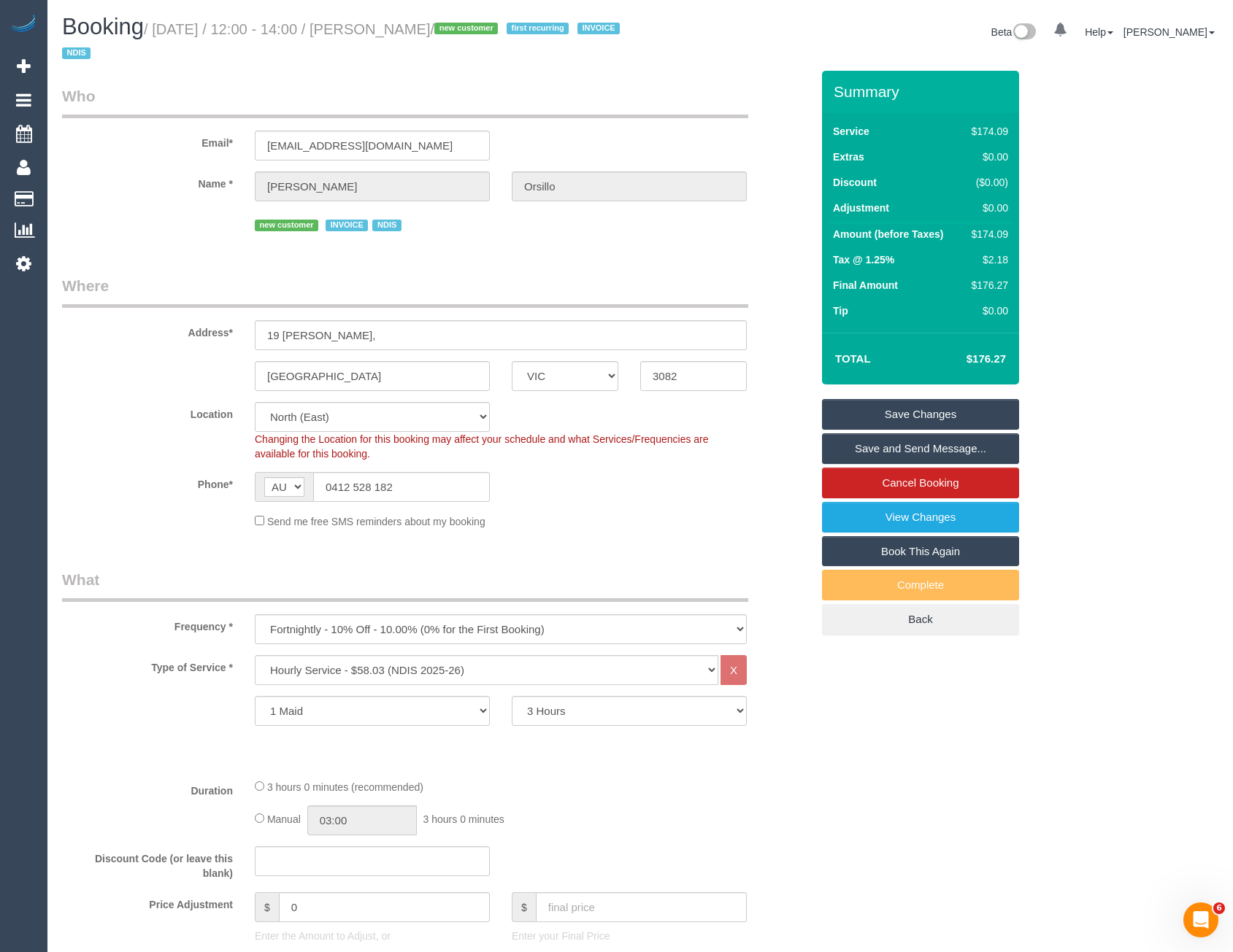
click at [849, 446] on link "Save and Send Message..." at bounding box center [920, 449] width 197 height 31
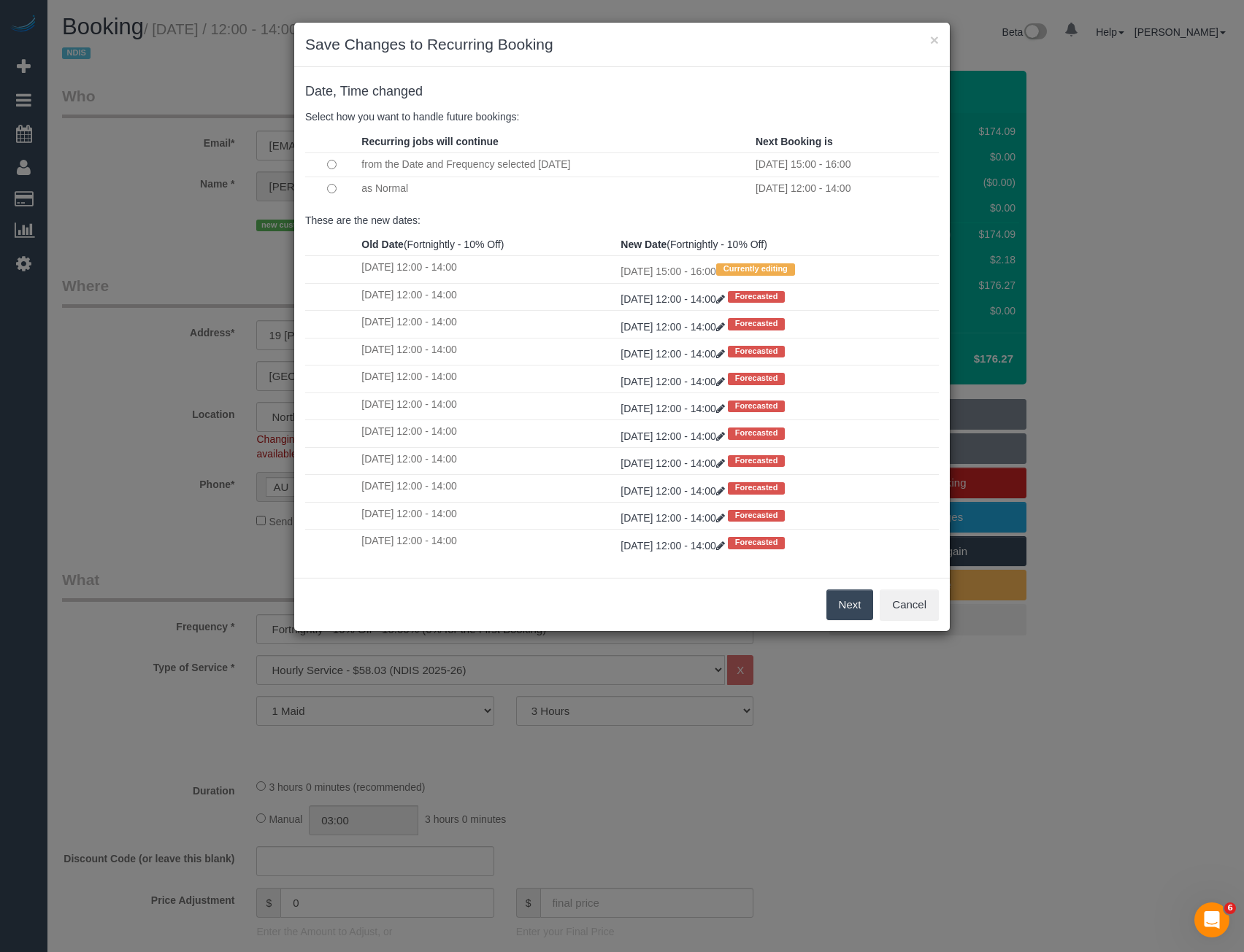
click at [844, 608] on button "Next" at bounding box center [849, 605] width 47 height 31
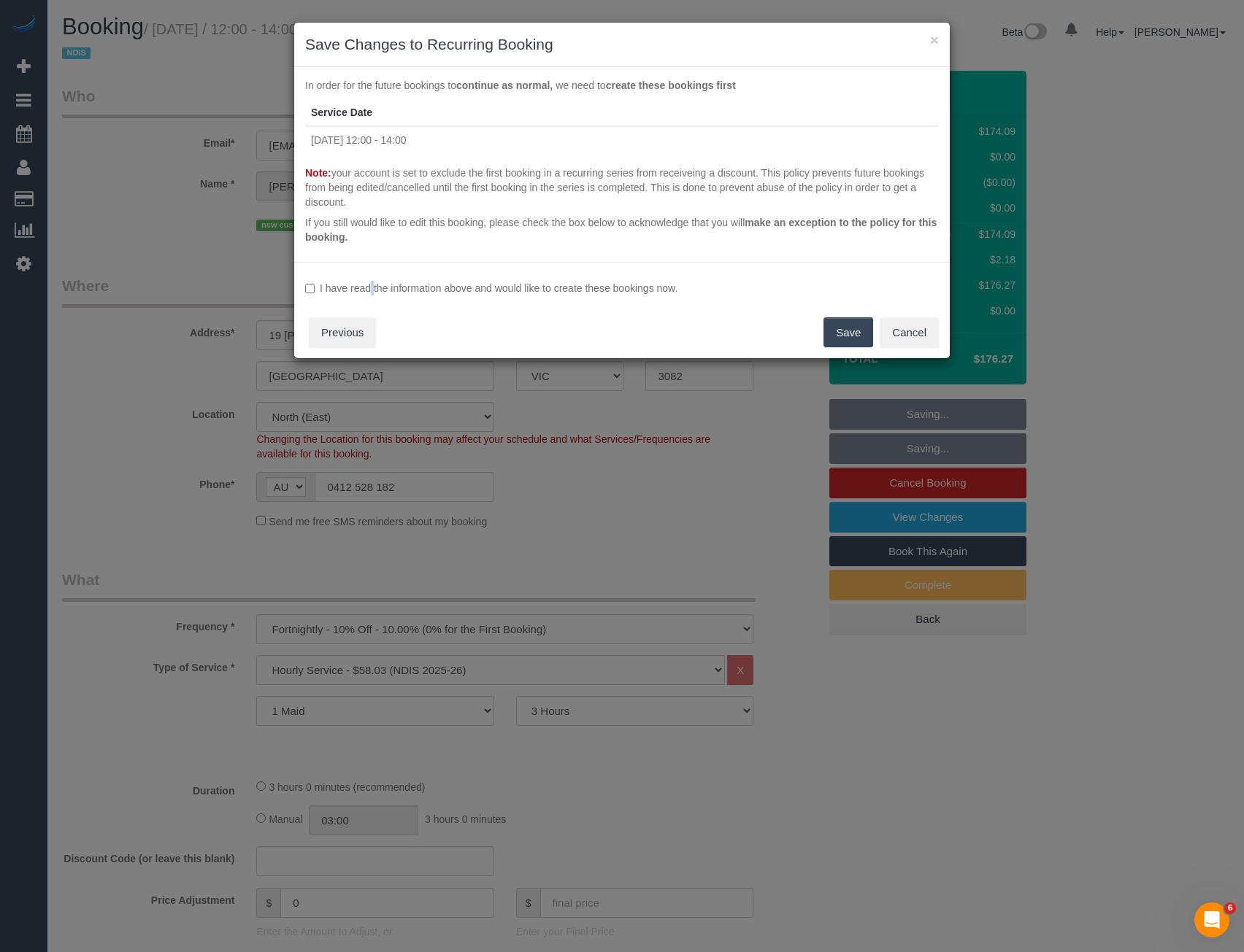
click at [327, 293] on label "I have read the information above and would like to create these bookings now." at bounding box center [622, 288] width 633 height 14
click at [327, 287] on label "I have read the information above and would like to create these bookings now." at bounding box center [622, 288] width 633 height 14
click at [849, 331] on button "Save" at bounding box center [848, 332] width 50 height 31
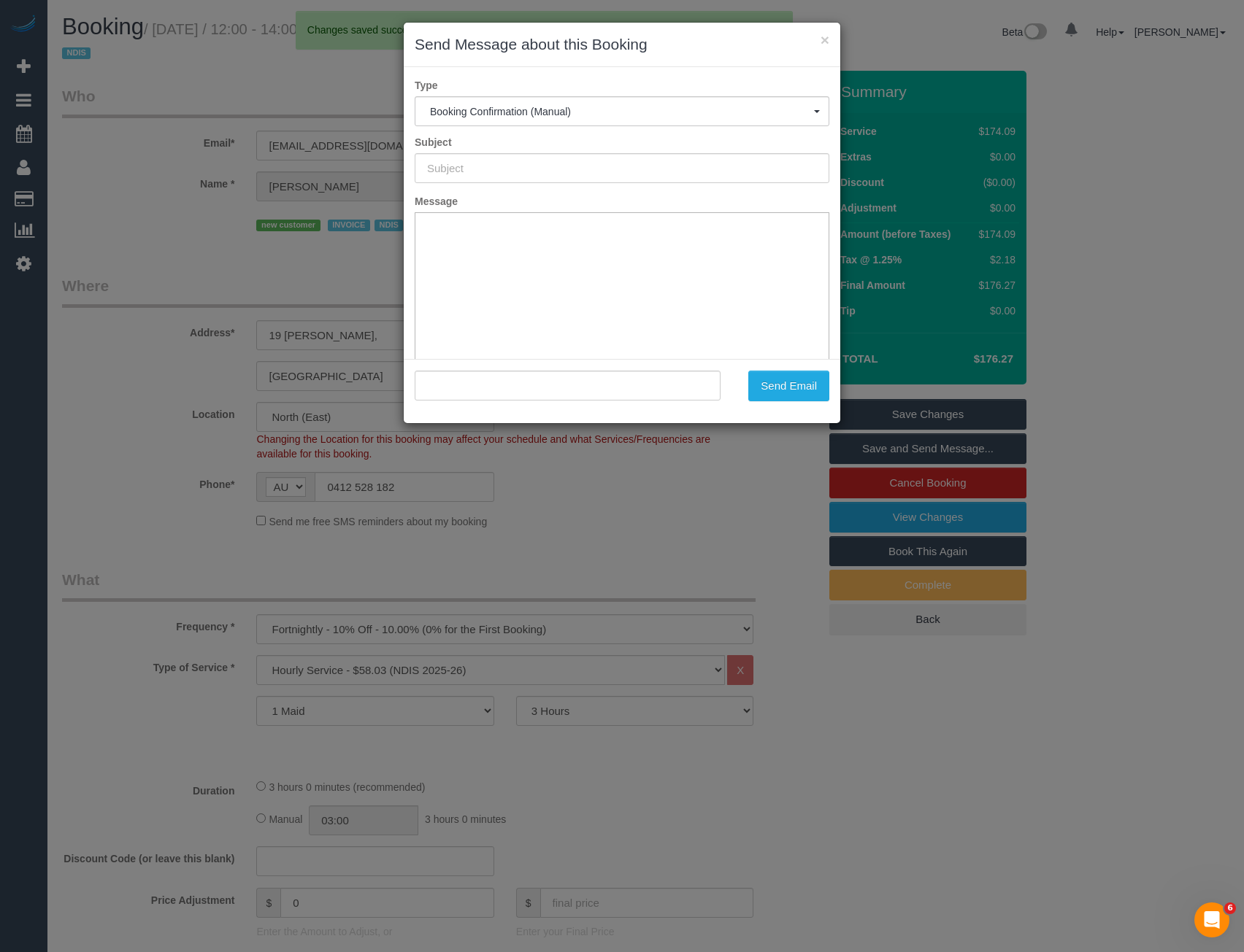
type input "Booking Confirmed"
type input ""[PERSON_NAME]" <[EMAIL_ADDRESS][DOMAIN_NAME]>"
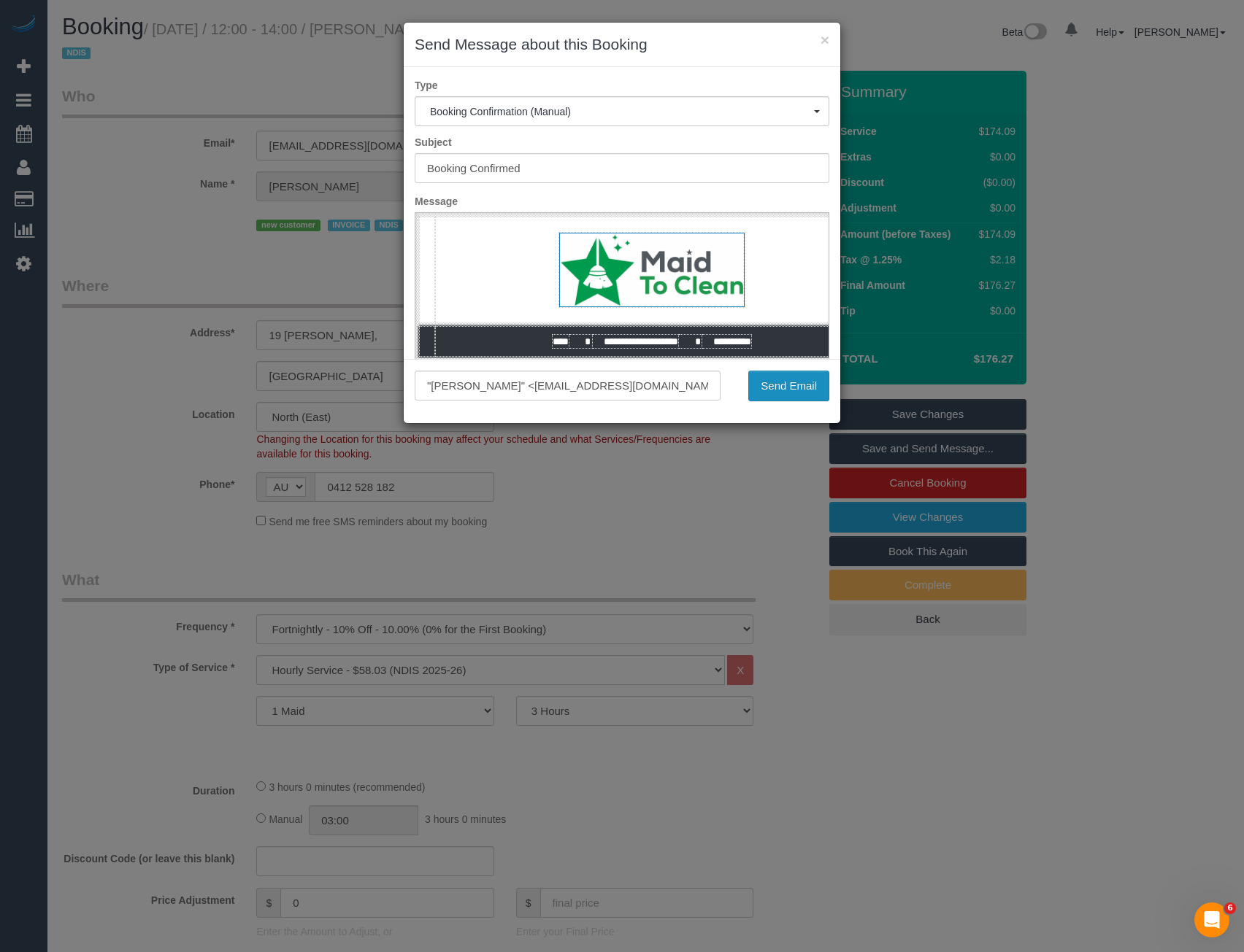
click at [799, 386] on button "Send Email" at bounding box center [789, 386] width 81 height 31
